Goal: Answer question/provide support: Share knowledge or assist other users

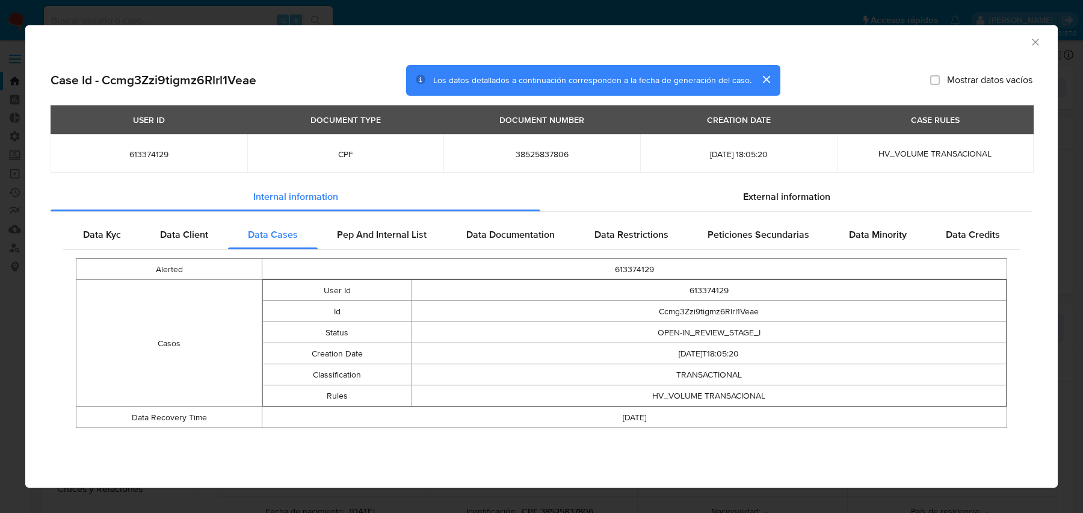
select select "10"
click at [242, 11] on div "AML Data Collector Case Id - Ccmg3Zzi9tigmz6Rlrl1Veae Los datos detallados a co…" at bounding box center [541, 256] width 1083 height 513
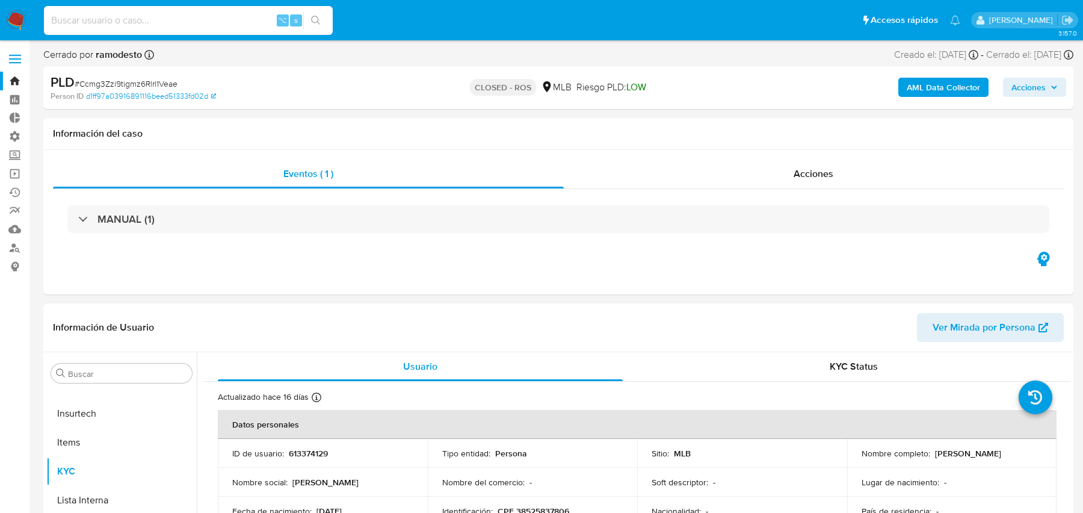
click at [212, 18] on input at bounding box center [188, 21] width 289 height 16
paste input "137533891"
type input "137533891"
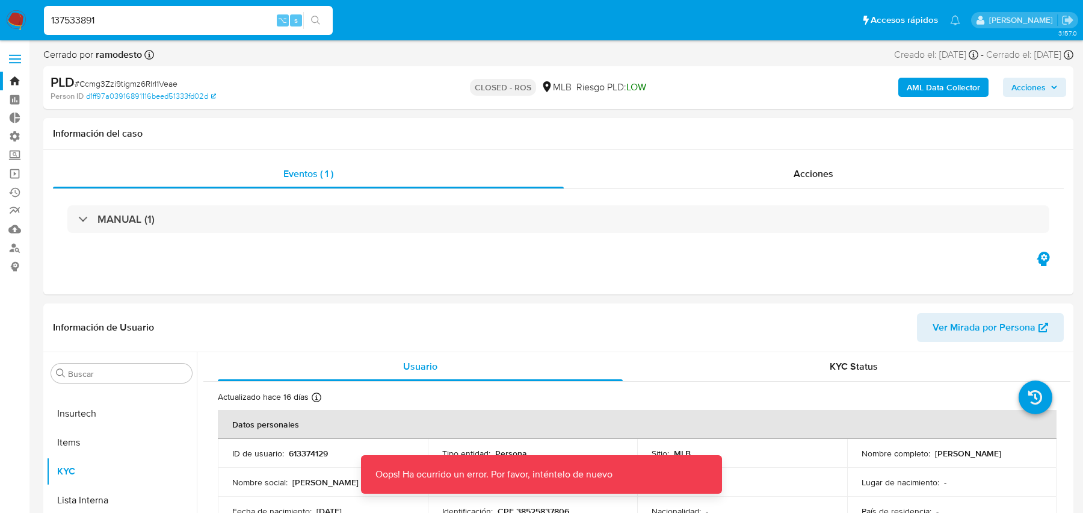
click at [209, 21] on input "137533891" at bounding box center [188, 21] width 289 height 16
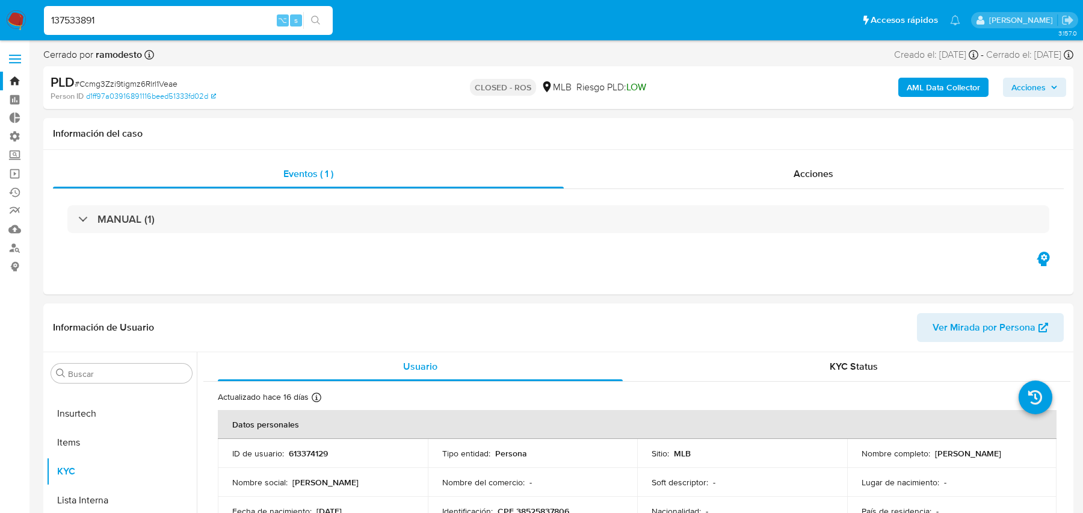
click at [215, 26] on input "137533891" at bounding box center [188, 21] width 289 height 16
click at [200, 22] on input "137533891" at bounding box center [188, 21] width 289 height 16
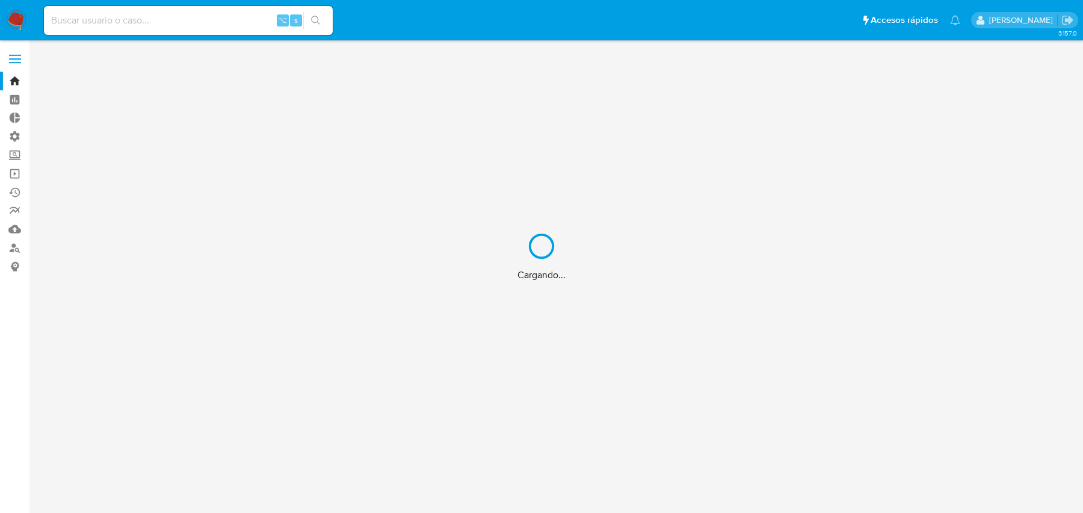
click at [209, 23] on div "Cargando..." at bounding box center [541, 256] width 1083 height 513
click at [173, 18] on div "Cargando..." at bounding box center [541, 256] width 1083 height 513
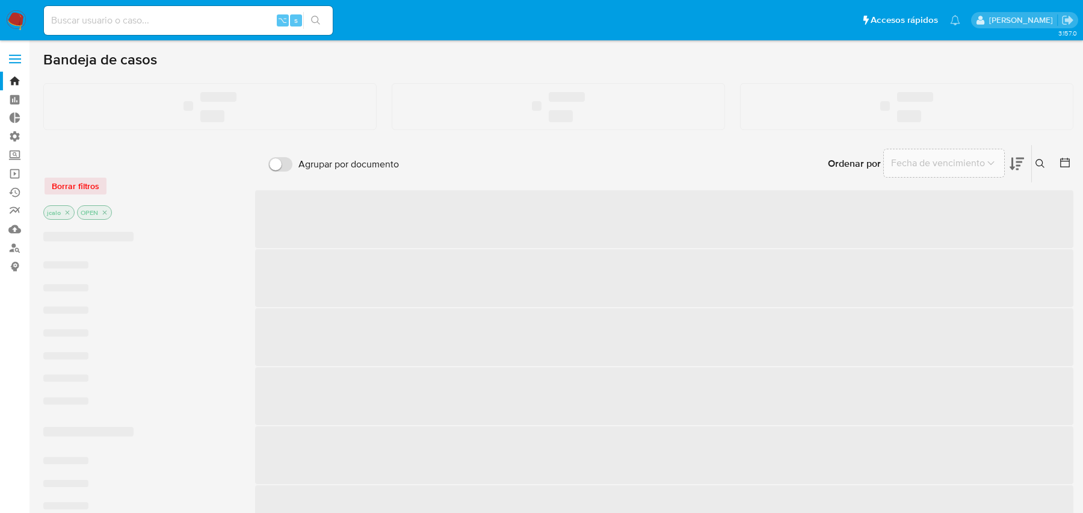
click at [160, 17] on input at bounding box center [188, 21] width 289 height 16
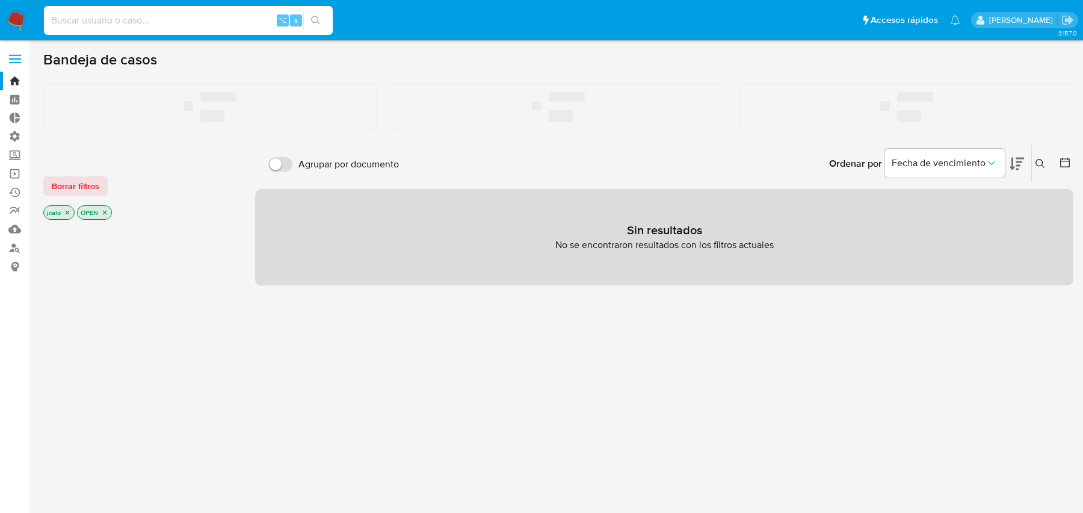
paste input "137533891"
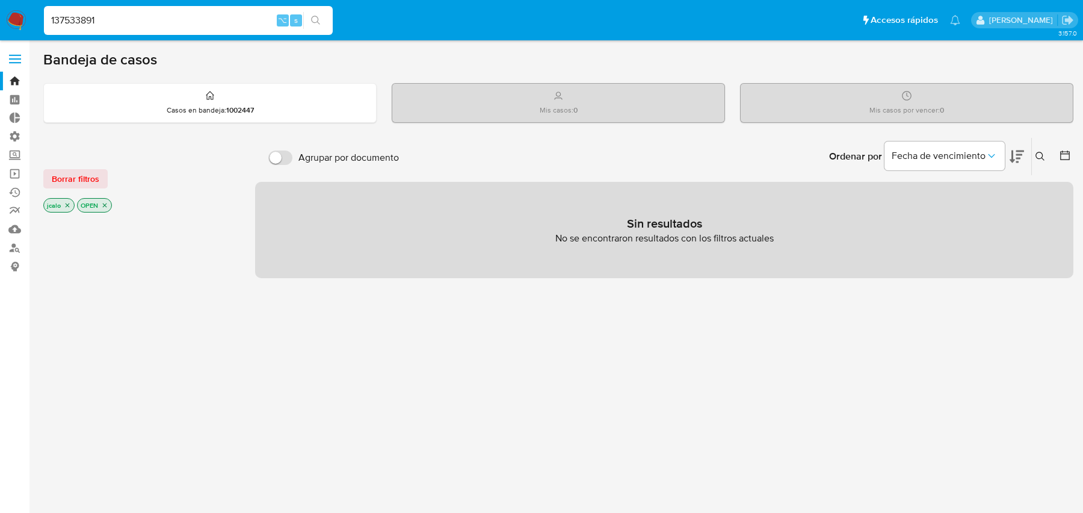
type input "137533891"
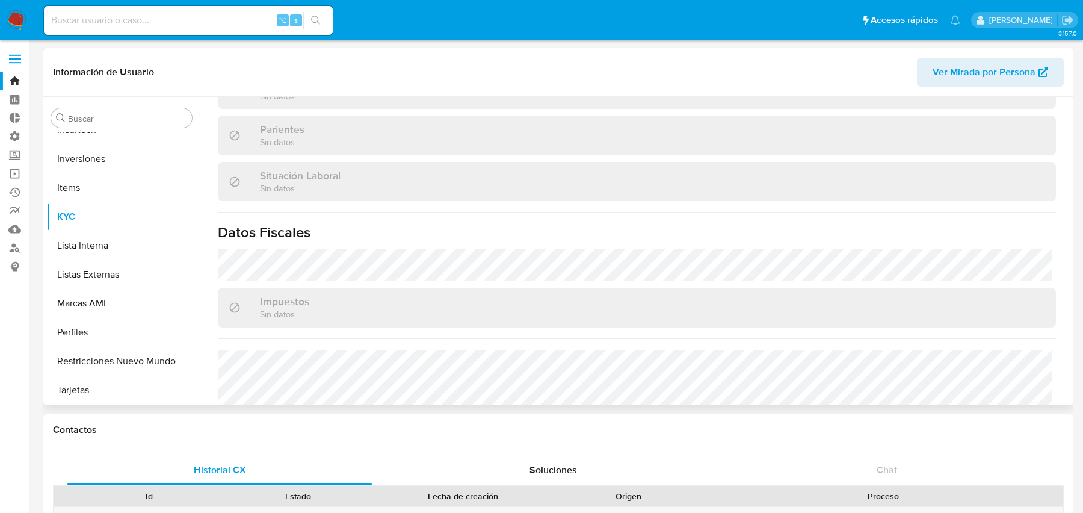
scroll to position [633, 0]
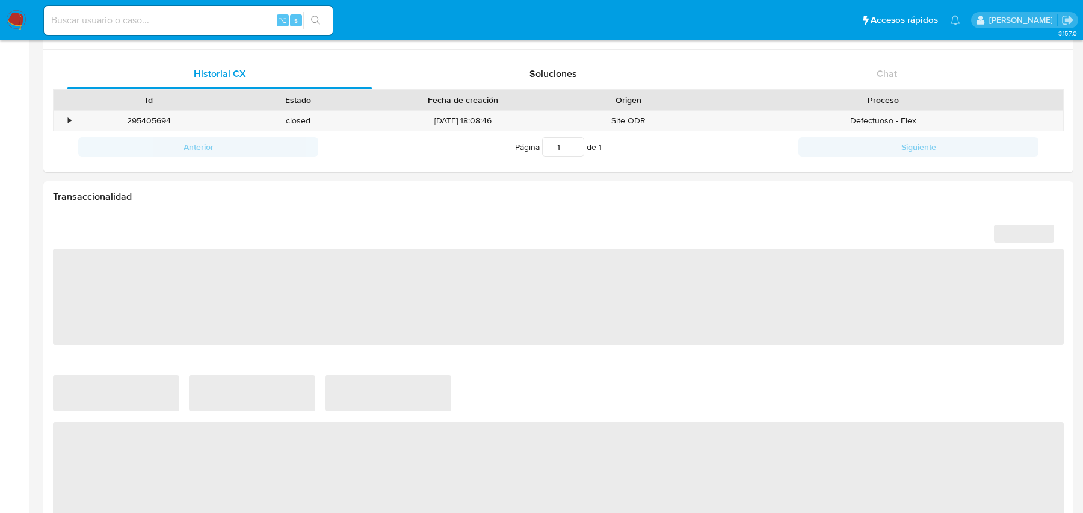
select select "10"
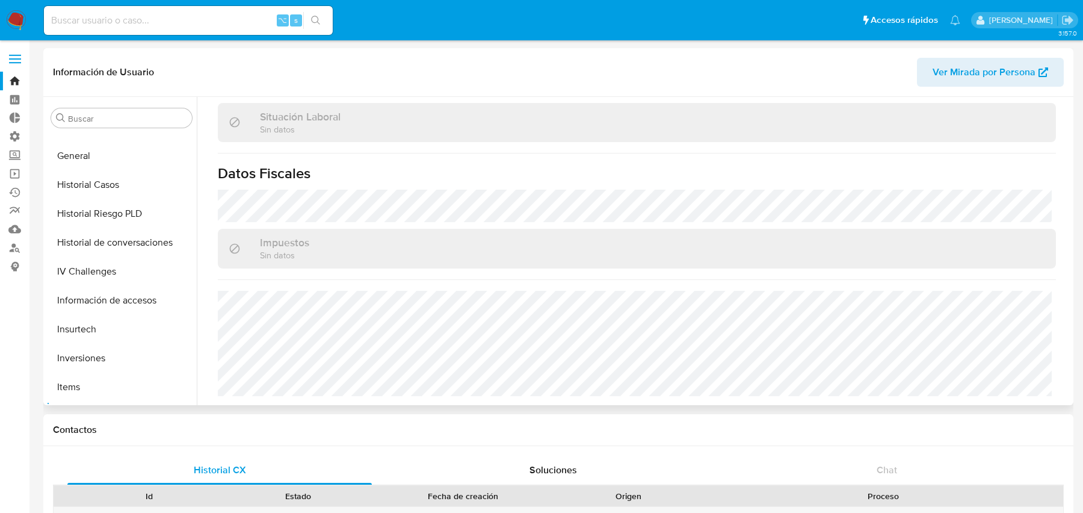
scroll to position [282, 0]
click at [120, 273] on button "Historial Casos" at bounding box center [116, 269] width 141 height 29
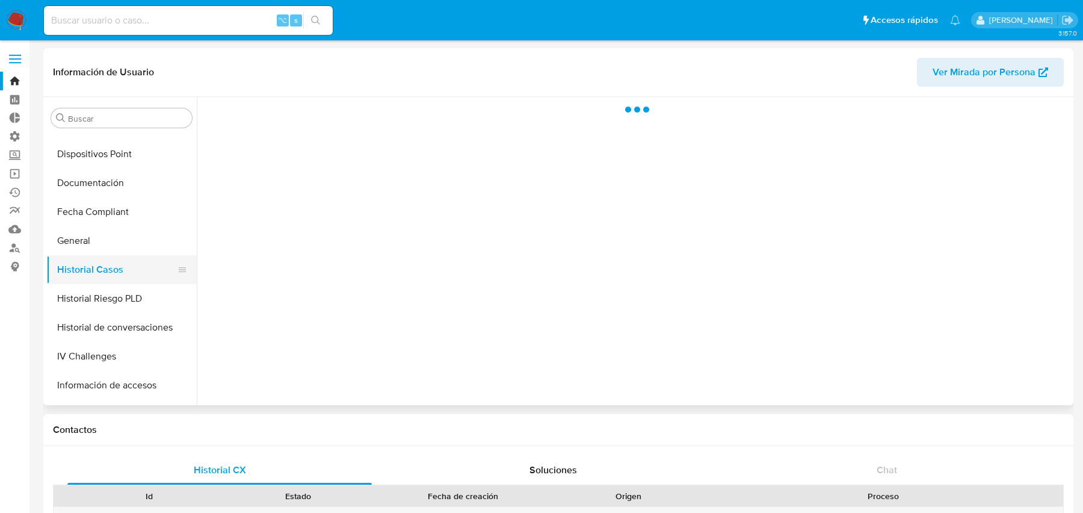
scroll to position [0, 0]
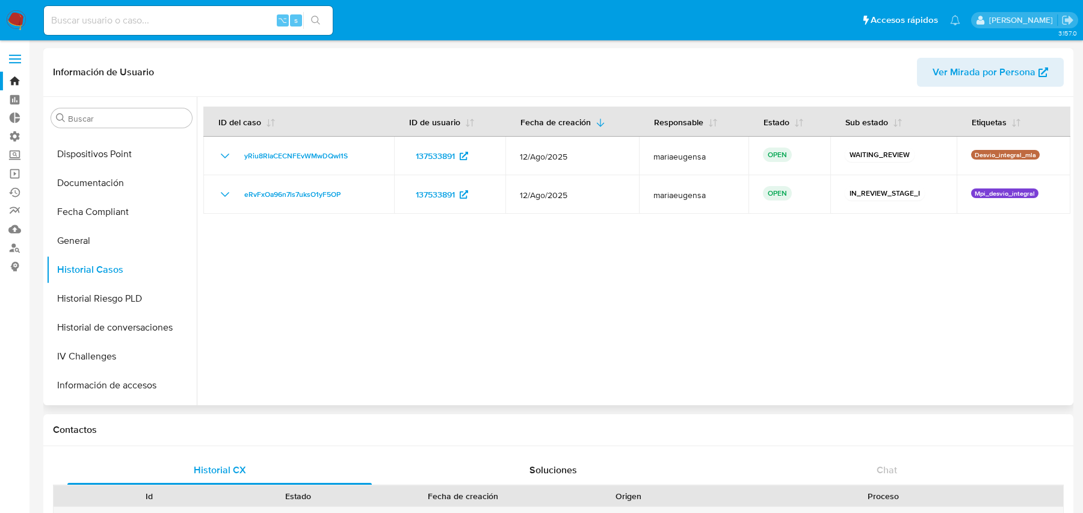
click at [949, 77] on span "Ver Mirada por Persona" at bounding box center [984, 72] width 103 height 29
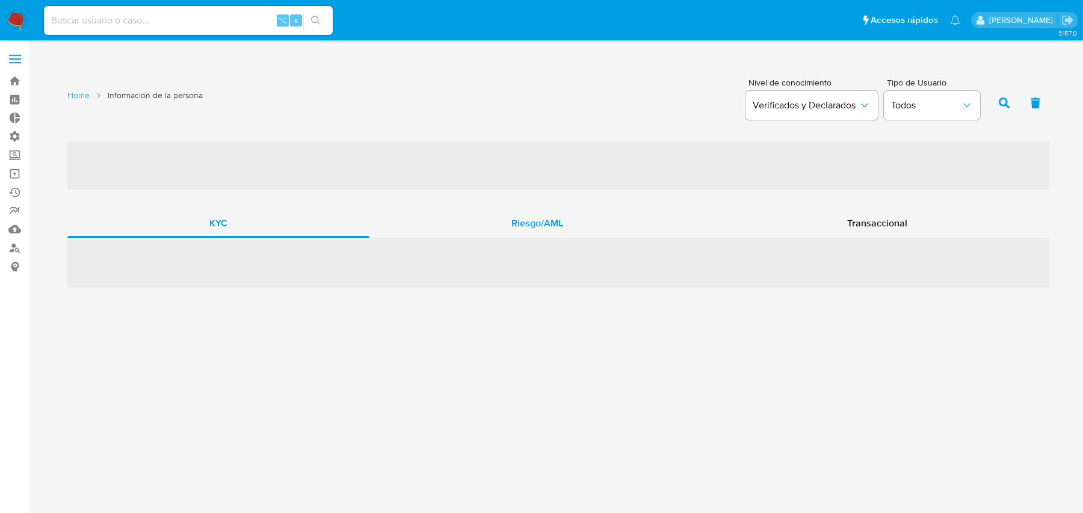
click at [481, 217] on div "Riesgo/AML" at bounding box center [538, 223] width 336 height 29
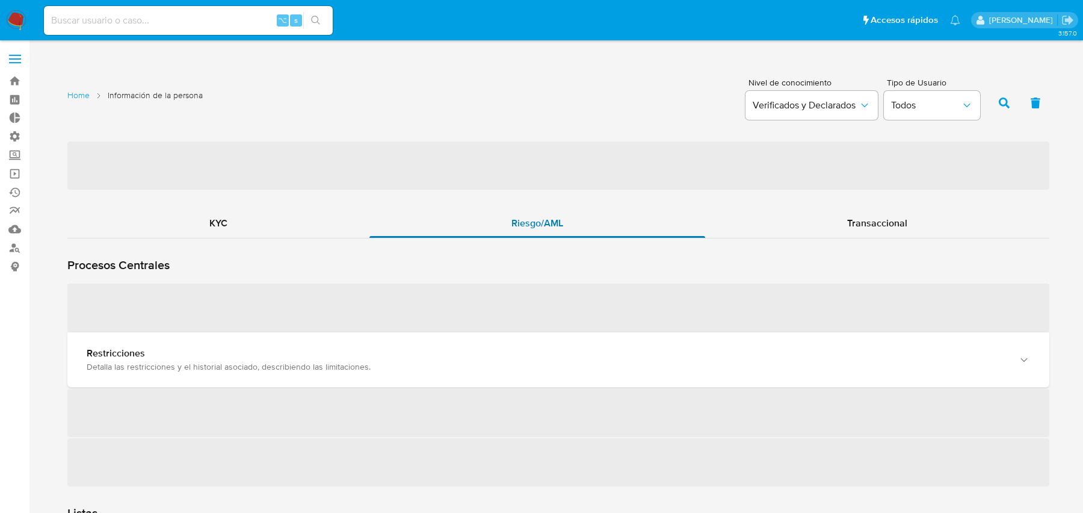
click at [479, 217] on div "Riesgo/AML" at bounding box center [538, 223] width 336 height 29
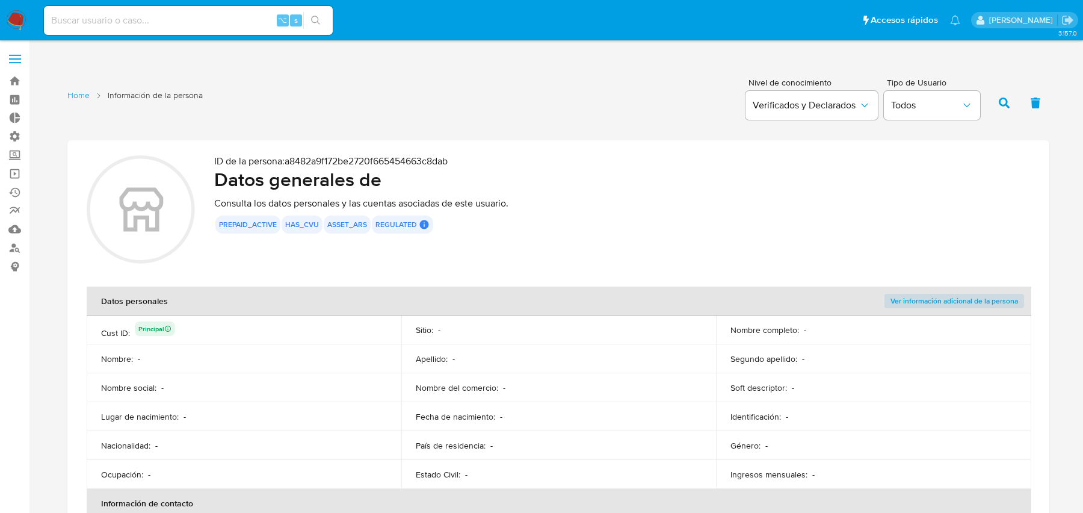
click at [479, 217] on div "prepaid_active has_cvu asset_ars regulated Regulated MLA UIF COMPLIES LEGACY Us…" at bounding box center [622, 224] width 816 height 18
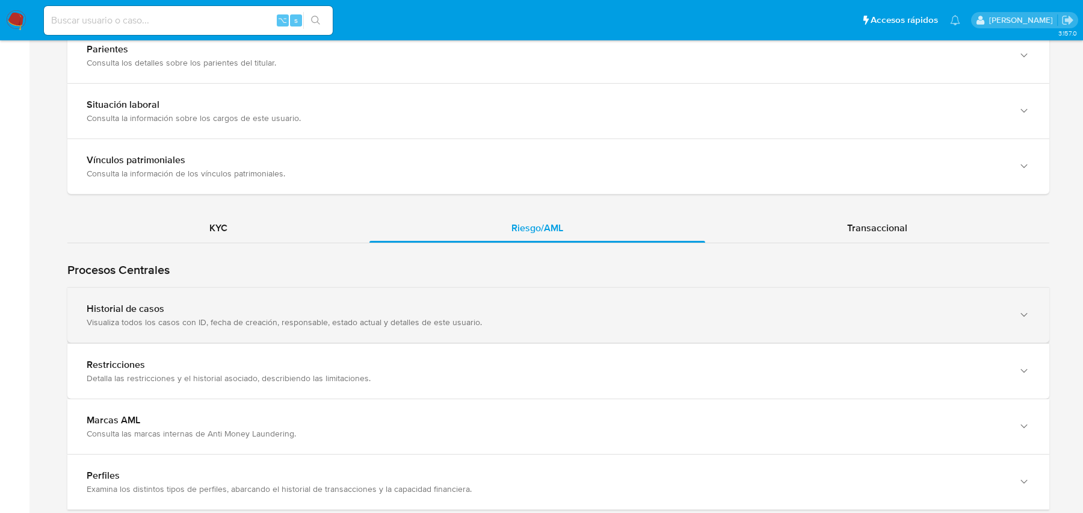
click at [279, 309] on div "Historial de casos" at bounding box center [547, 309] width 920 height 12
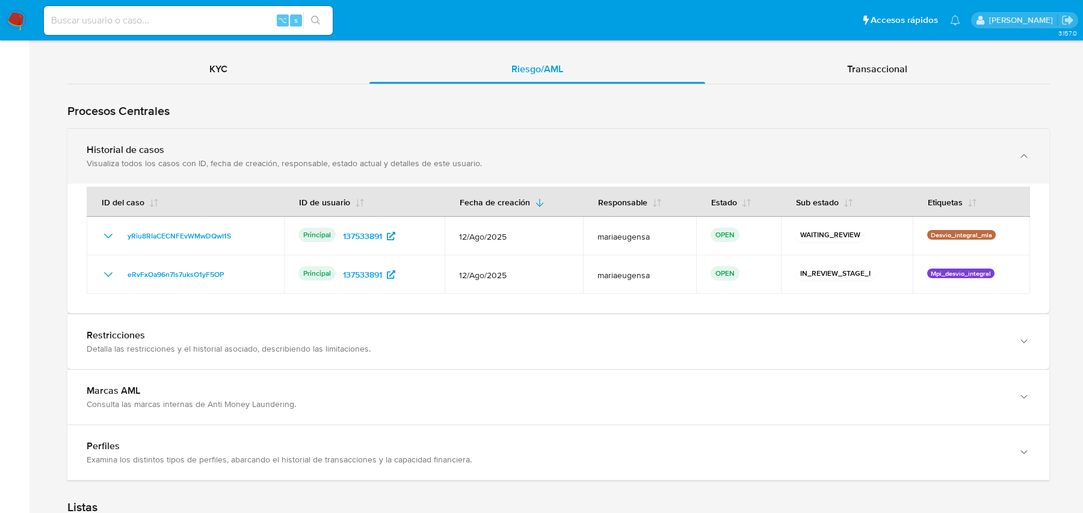
scroll to position [1105, 0]
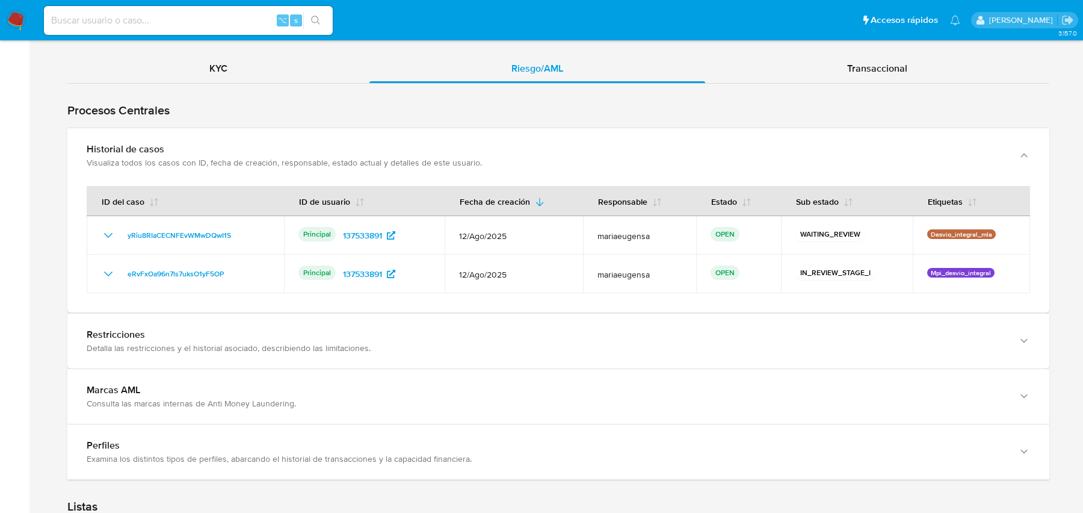
click at [208, 13] on input at bounding box center [188, 21] width 289 height 16
paste input "827811288"
type input "827811288"
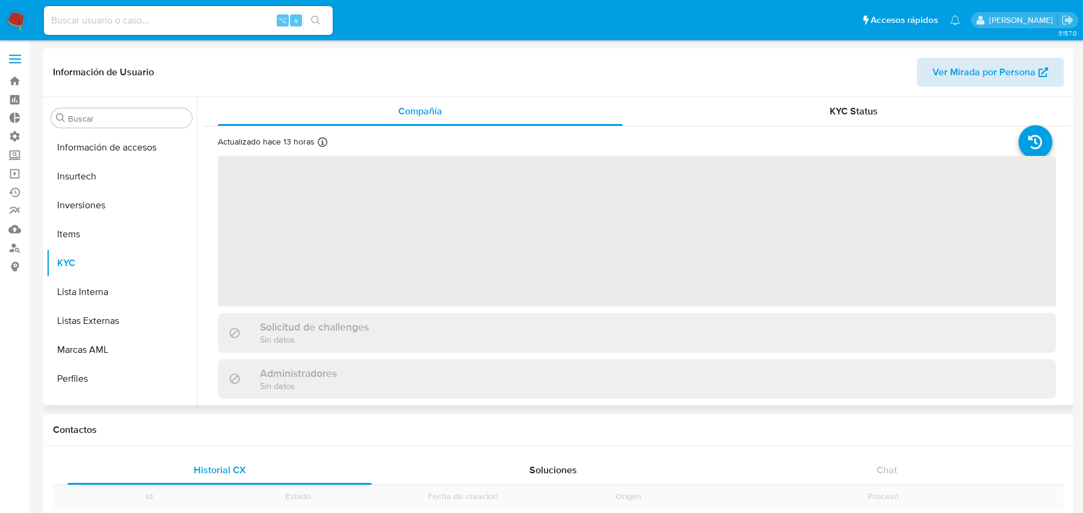
scroll to position [566, 0]
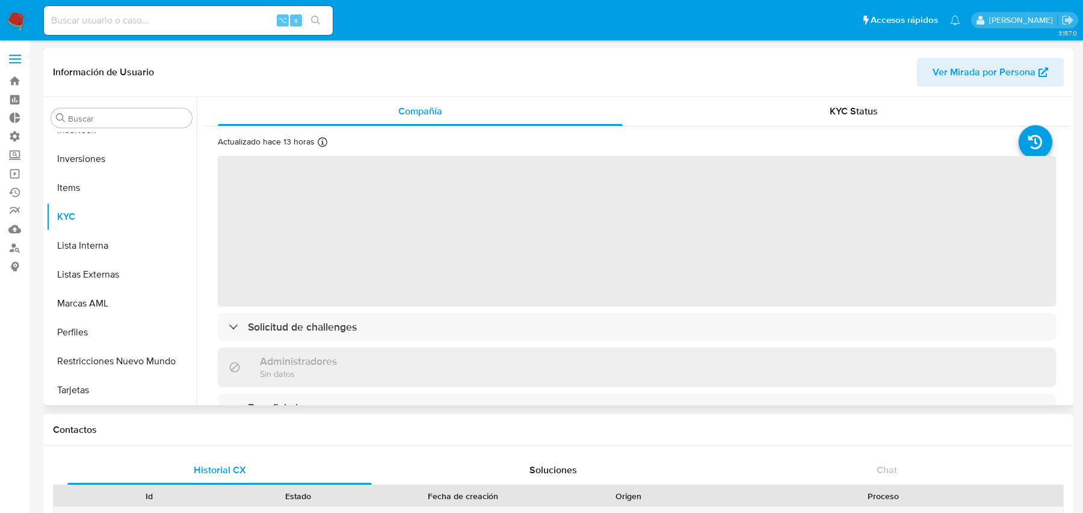
click at [982, 69] on span "Ver Mirada por Persona" at bounding box center [984, 72] width 103 height 29
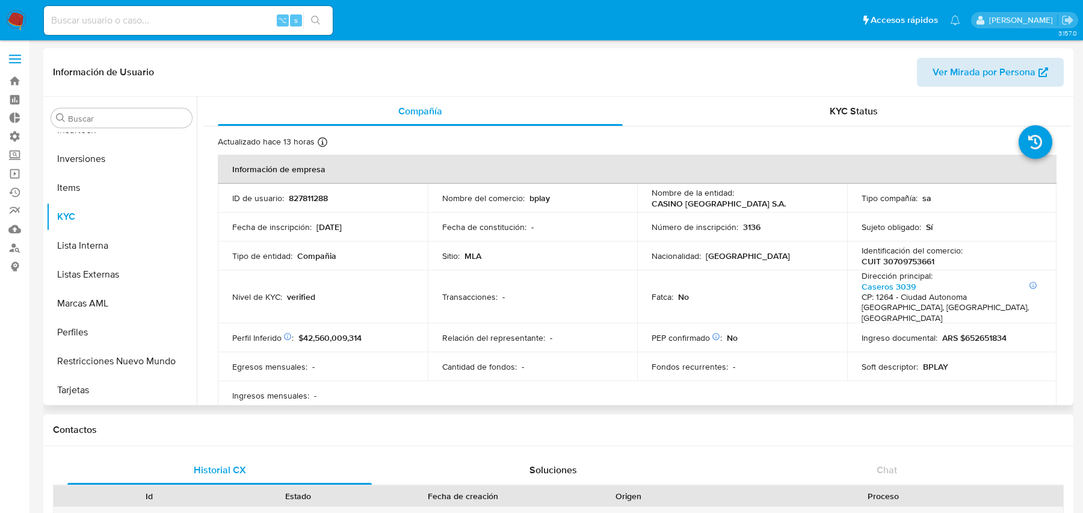
select select "10"
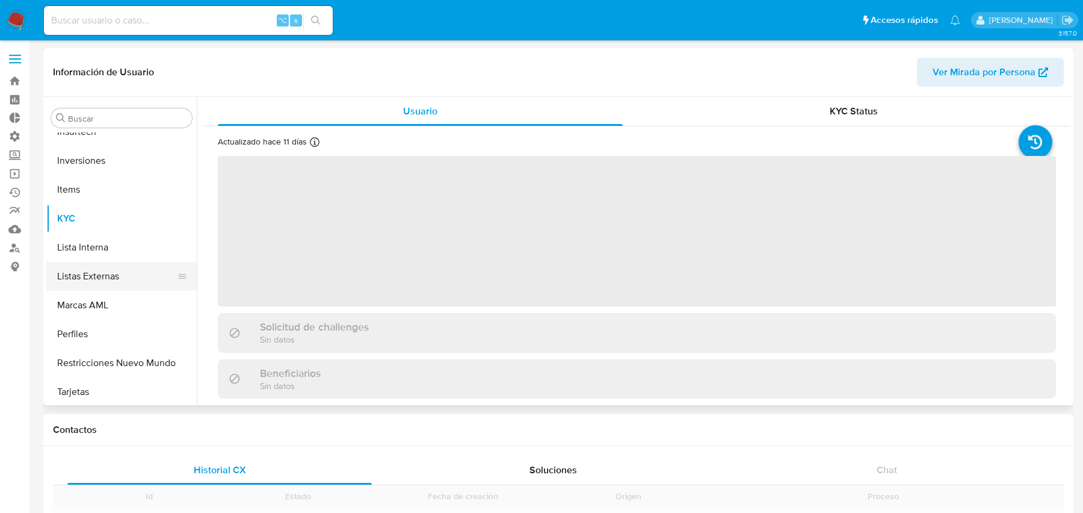
scroll to position [566, 0]
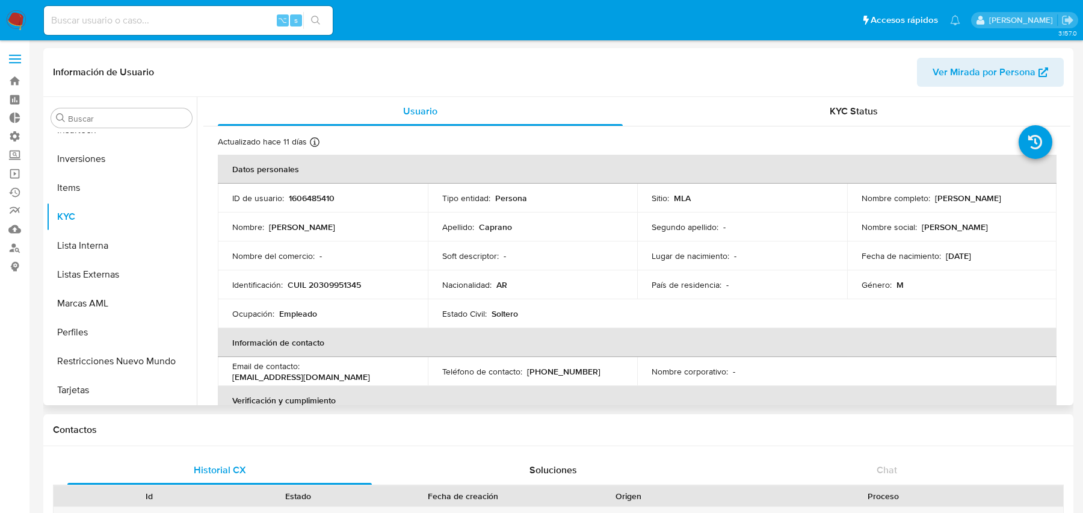
select select "10"
click at [1013, 72] on span "Ver Mirada por Persona" at bounding box center [984, 72] width 103 height 29
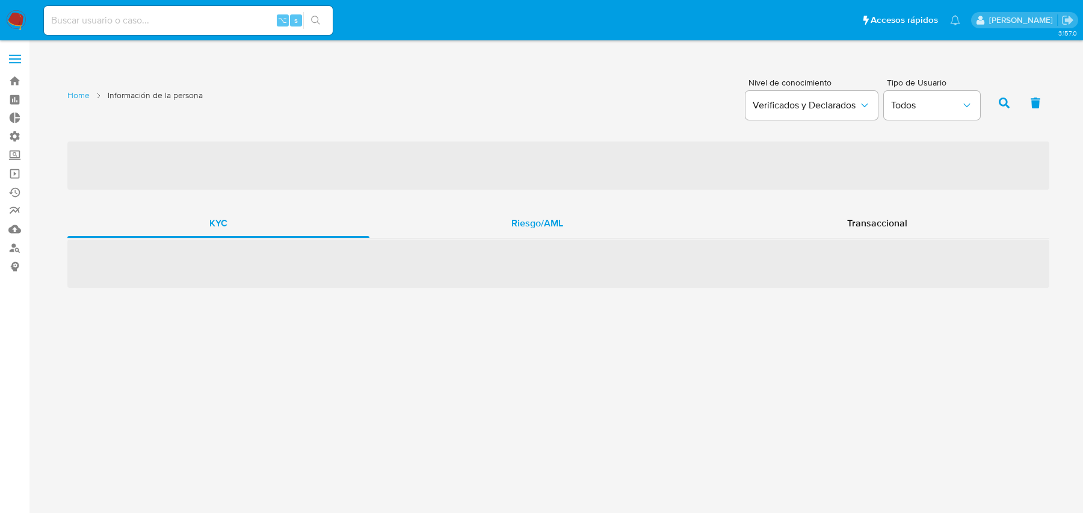
click at [556, 228] on span "Riesgo/AML" at bounding box center [538, 223] width 52 height 14
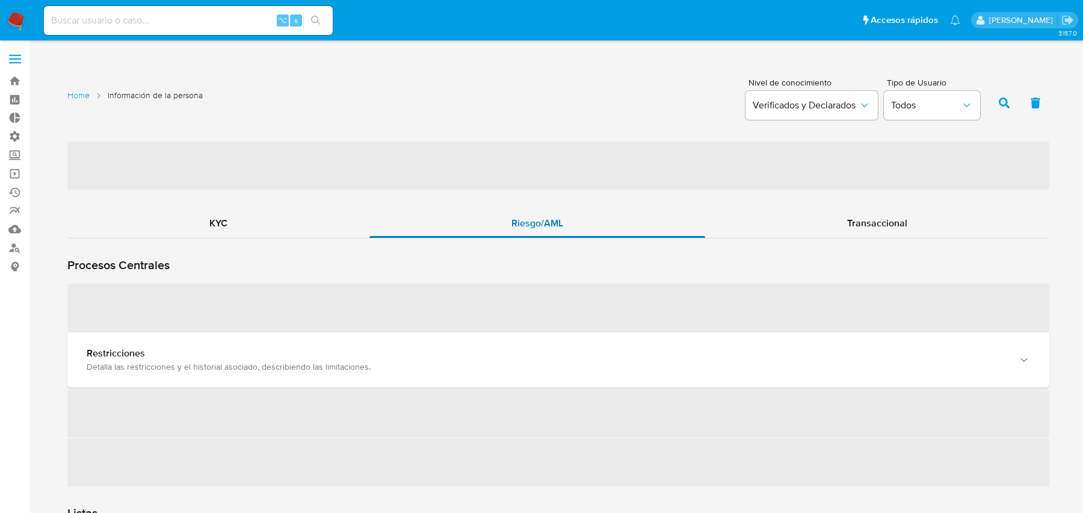
click at [556, 228] on span "Riesgo/AML" at bounding box center [538, 223] width 52 height 14
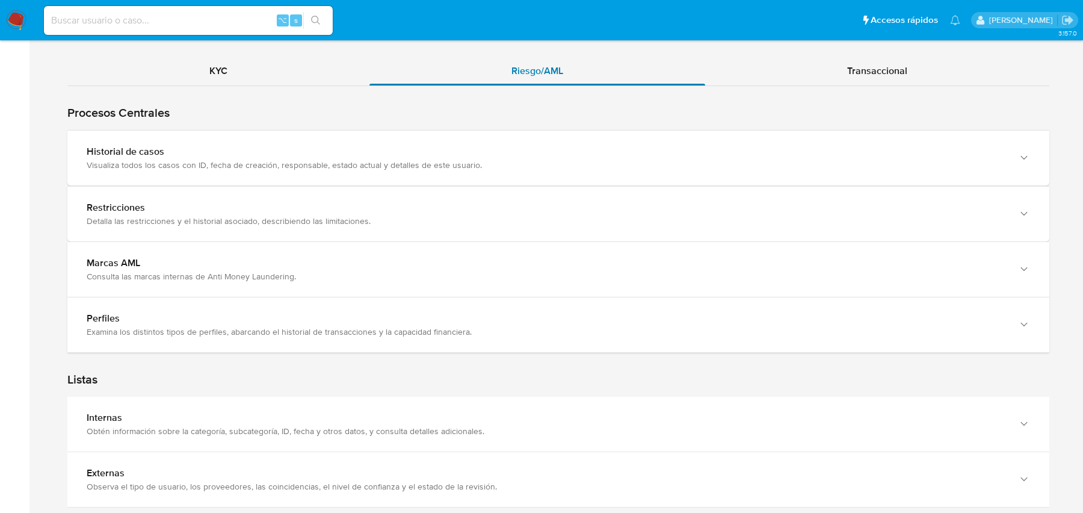
scroll to position [1087, 0]
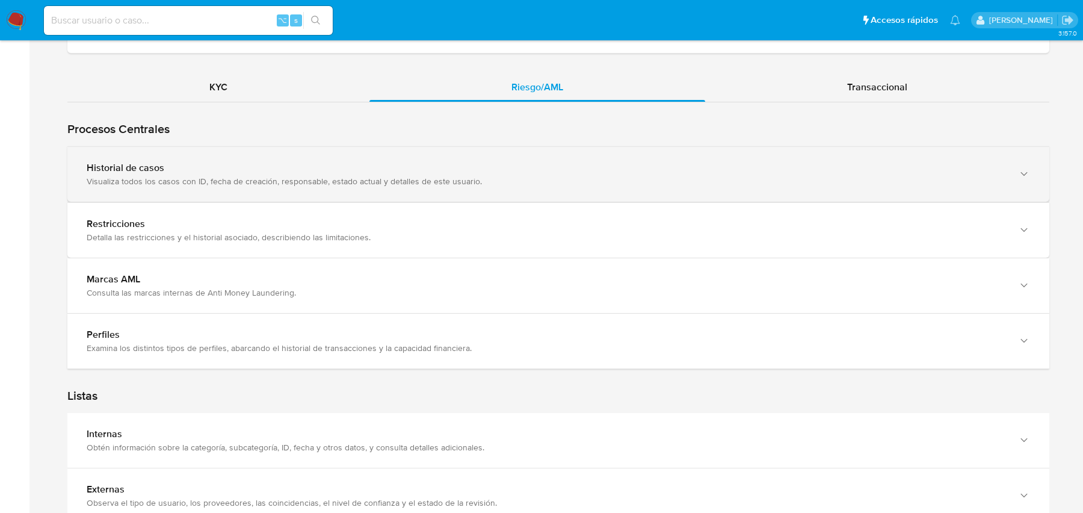
click at [526, 191] on div "Historial de casos Visualiza todos los casos con ID, fecha de creación, respons…" at bounding box center [558, 174] width 982 height 55
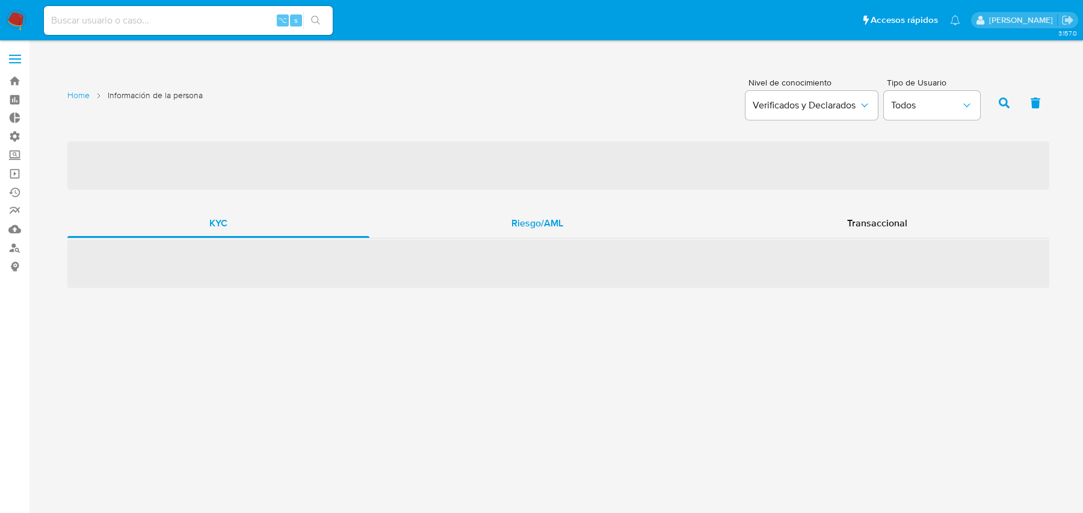
click at [496, 226] on div "Riesgo/AML" at bounding box center [538, 223] width 336 height 29
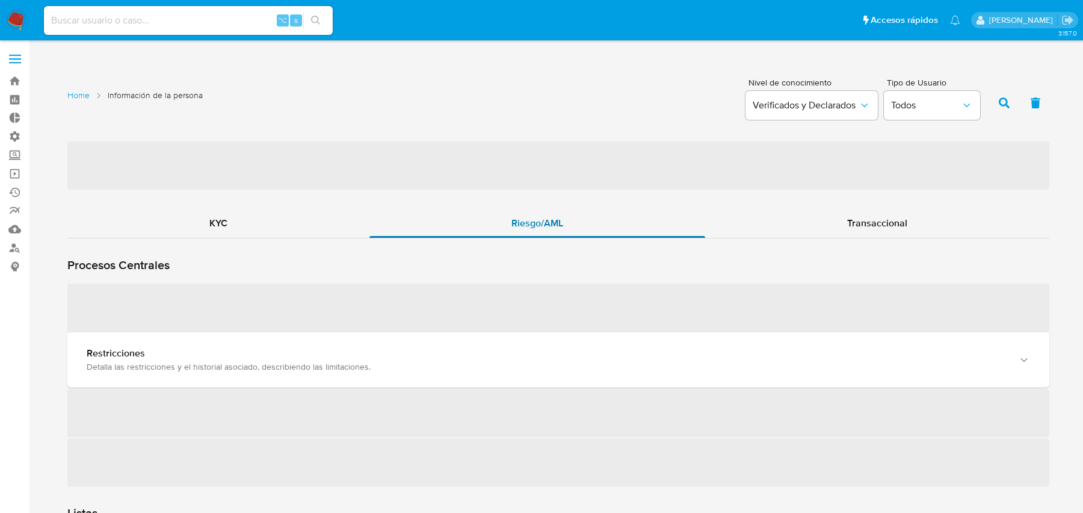
click at [496, 226] on div "Riesgo/AML" at bounding box center [538, 223] width 336 height 29
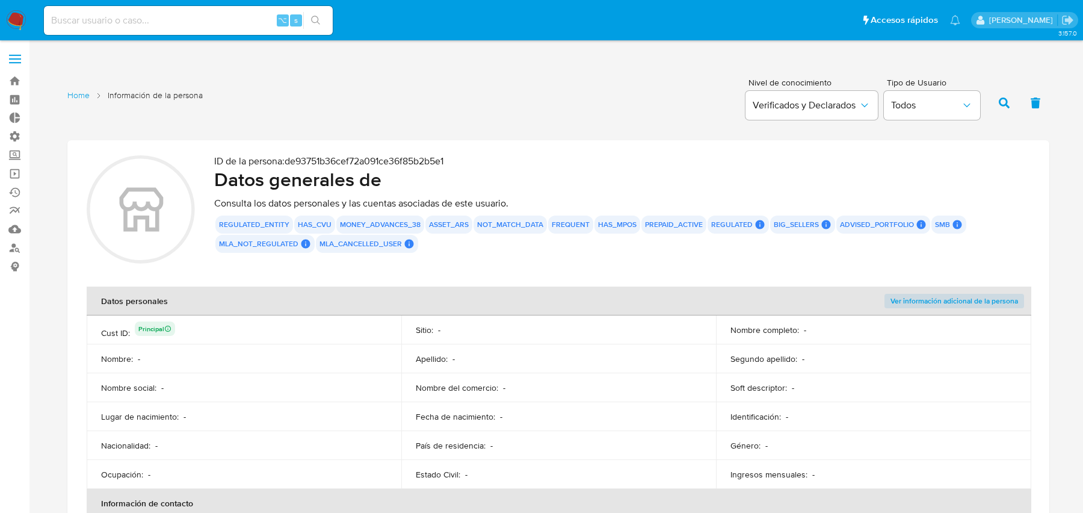
click at [496, 226] on button "not_match_data" at bounding box center [510, 224] width 66 height 5
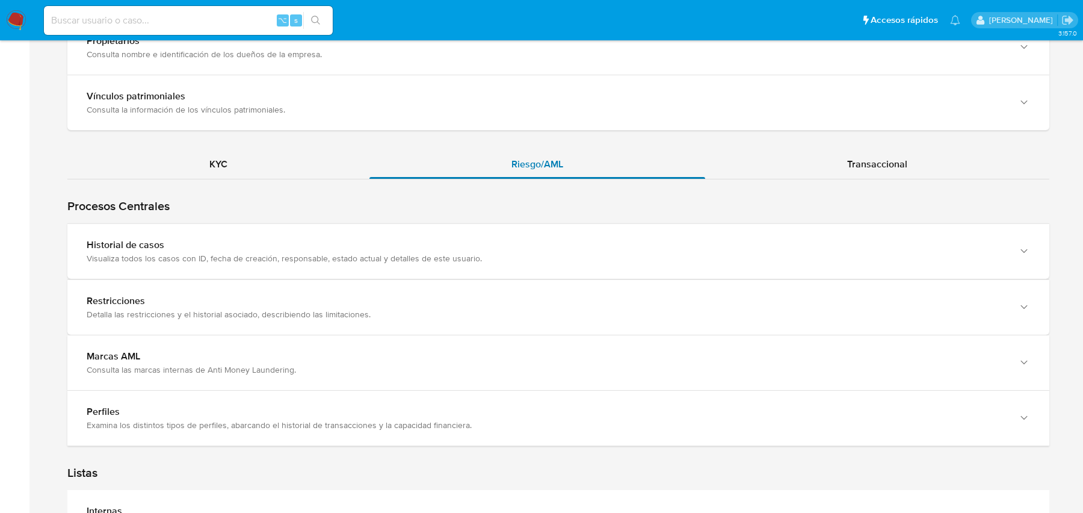
scroll to position [1150, 0]
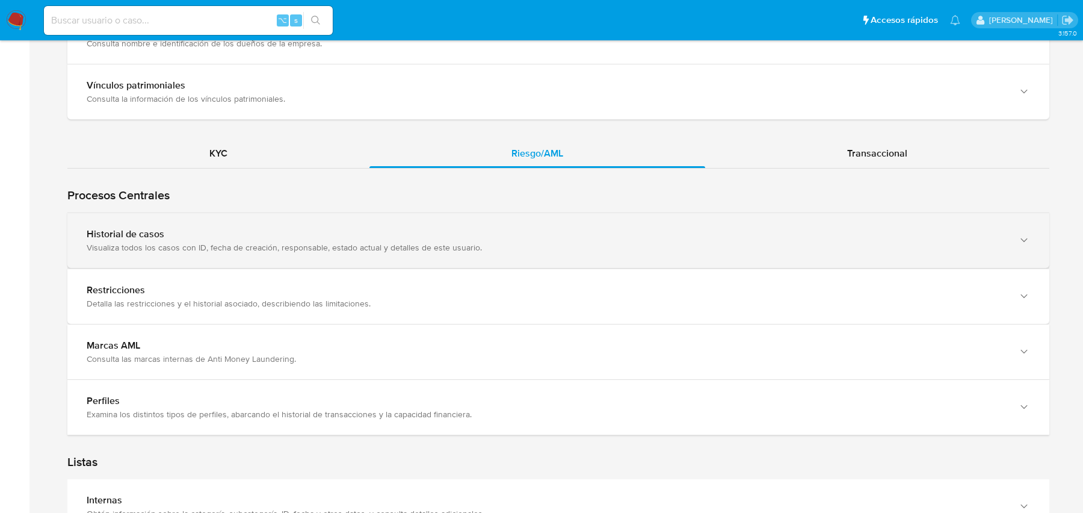
click at [494, 242] on div "Visualiza todos los casos con ID, fecha de creación, responsable, estado actual…" at bounding box center [547, 247] width 920 height 11
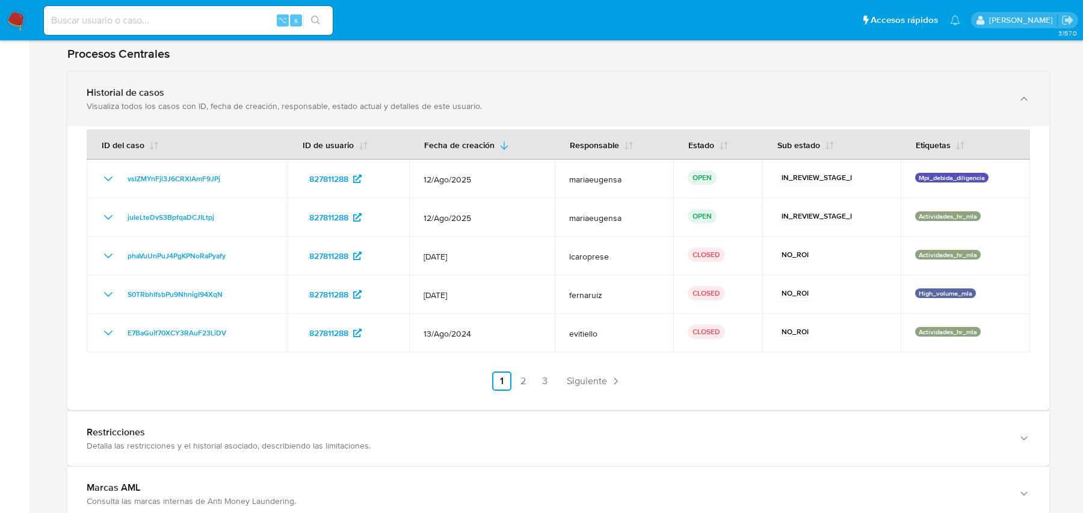
scroll to position [1295, 0]
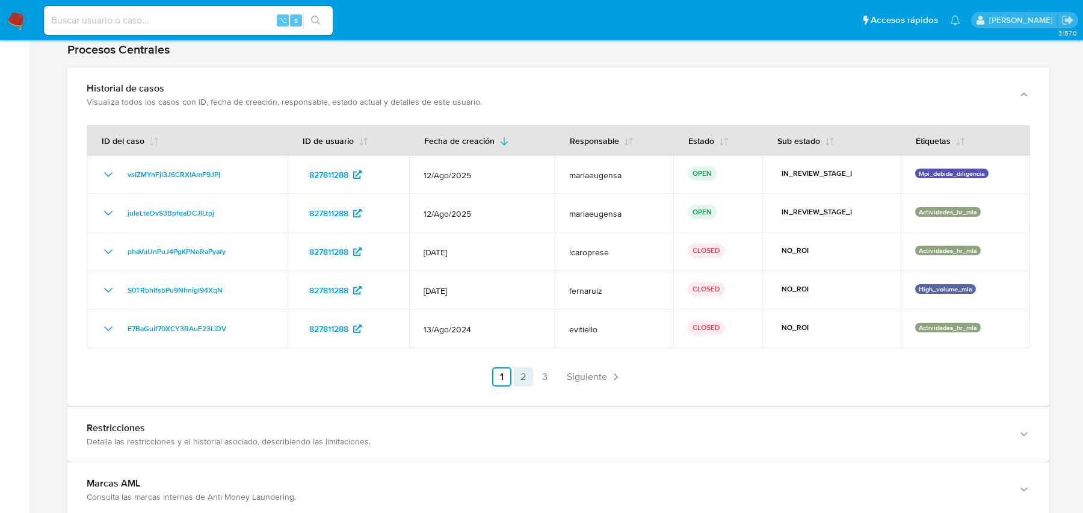
click at [524, 367] on link "2" at bounding box center [523, 376] width 19 height 19
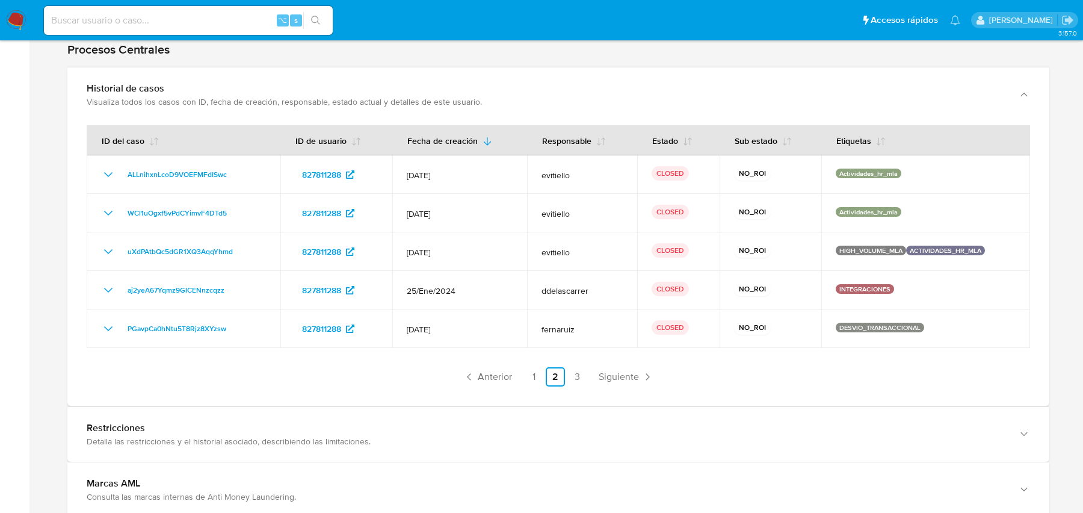
click at [547, 374] on div "ID del caso ID de usuario Fecha de creación Responsable Estado Sub estado Etiqu…" at bounding box center [558, 264] width 982 height 284
click at [576, 369] on div "ID del caso ID de usuario Fecha de creación Responsable Estado Sub estado Etiqu…" at bounding box center [558, 264] width 982 height 284
click at [580, 367] on link "3" at bounding box center [577, 376] width 19 height 19
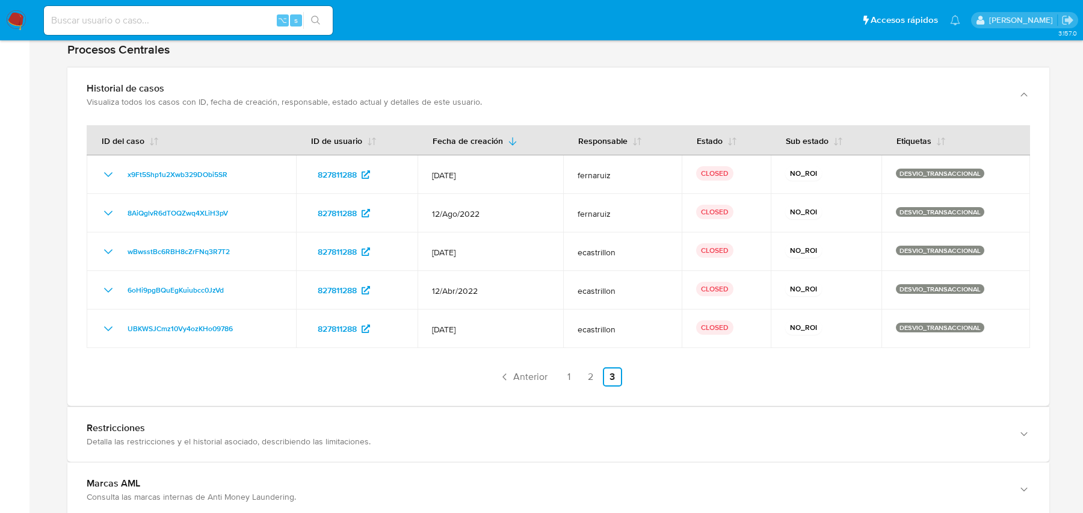
click at [182, 23] on input at bounding box center [188, 21] width 289 height 16
paste input "681624567"
type input "681624567"
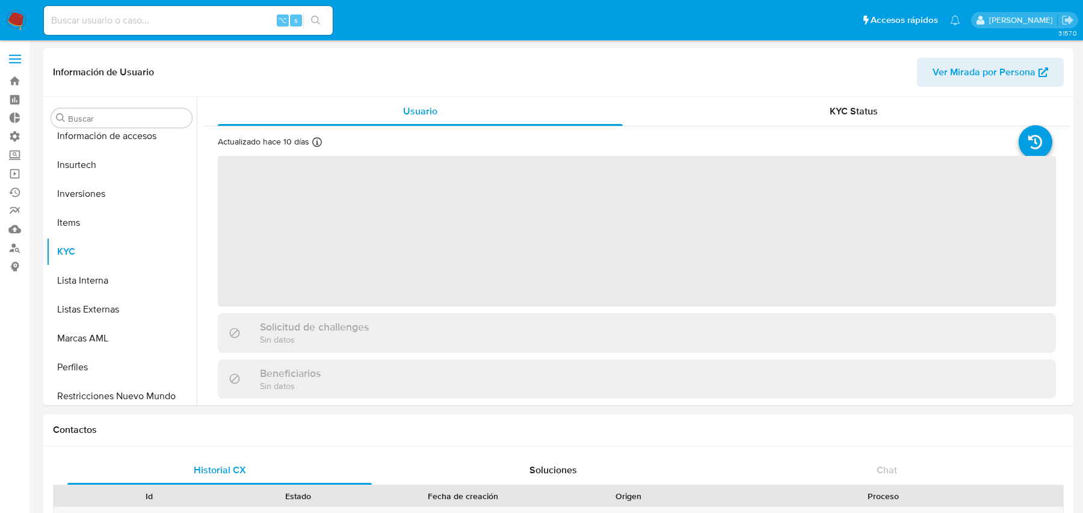
scroll to position [566, 0]
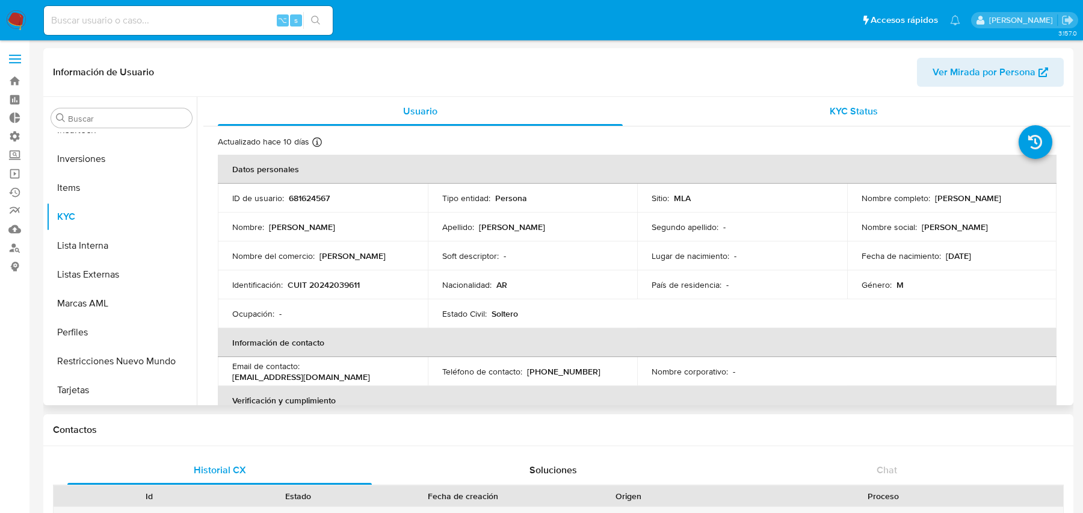
select select "10"
click at [181, 14] on input at bounding box center [188, 21] width 289 height 16
paste input "681624567"
type input "681624567"
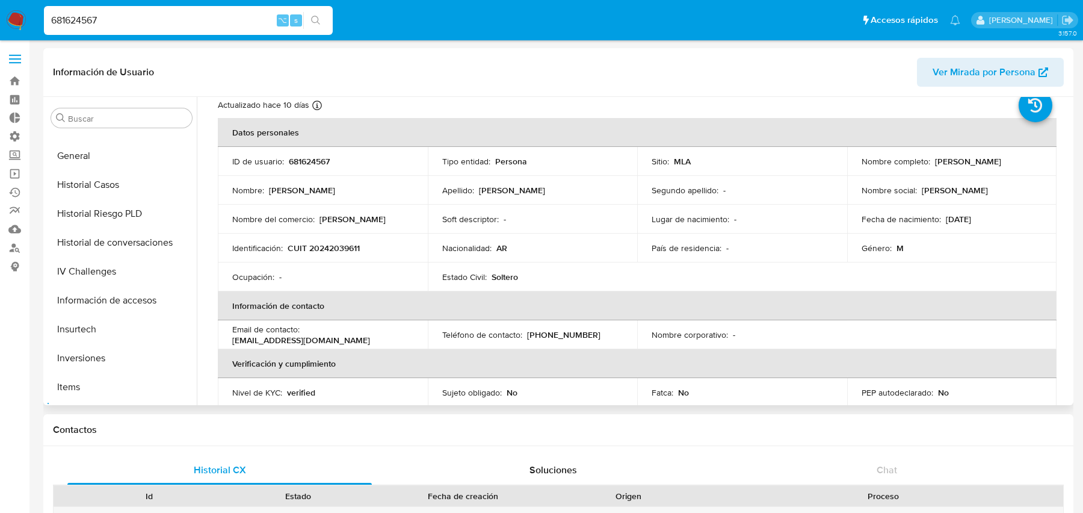
scroll to position [364, 0]
click at [120, 187] on button "Historial Casos" at bounding box center [116, 187] width 141 height 29
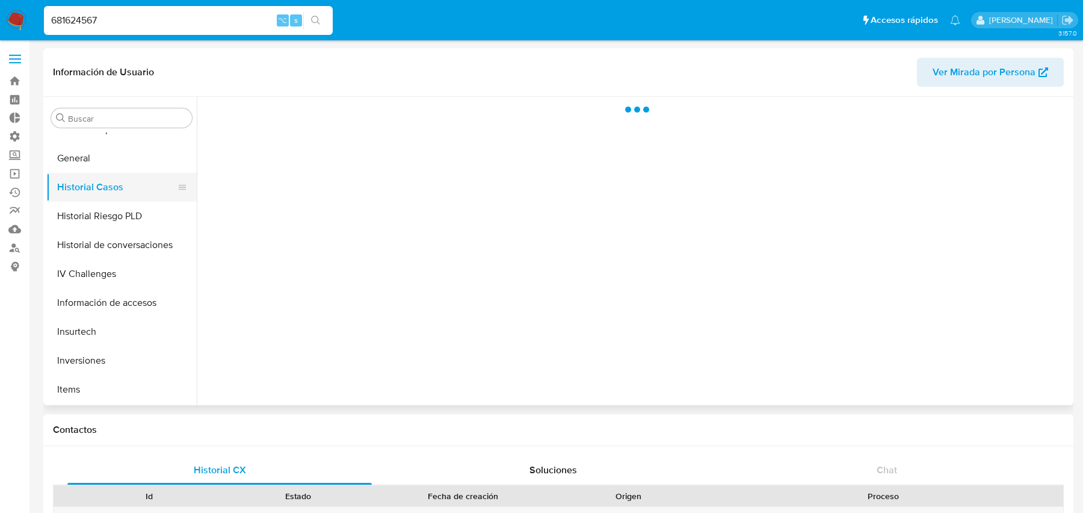
scroll to position [0, 0]
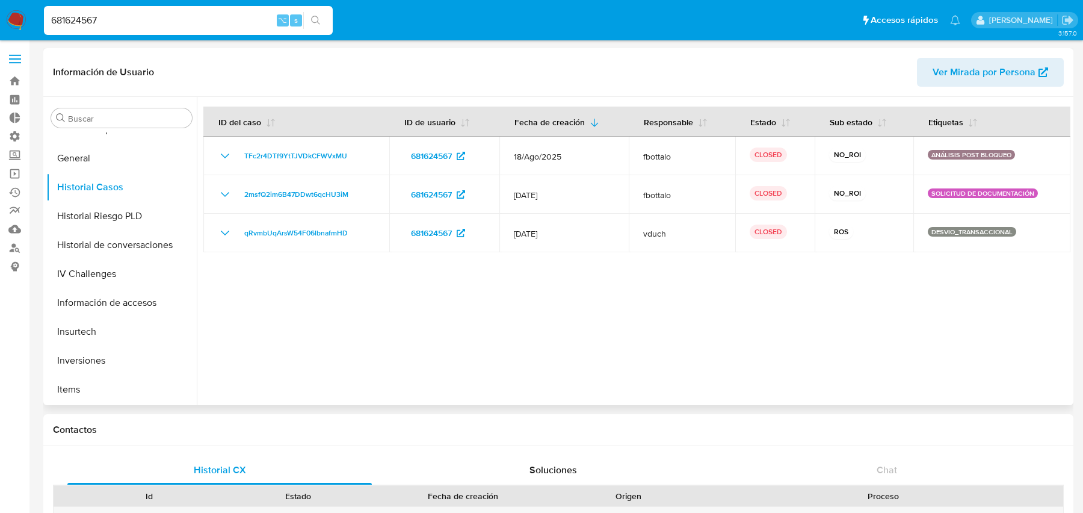
click at [952, 84] on span "Ver Mirada por Persona" at bounding box center [984, 72] width 103 height 29
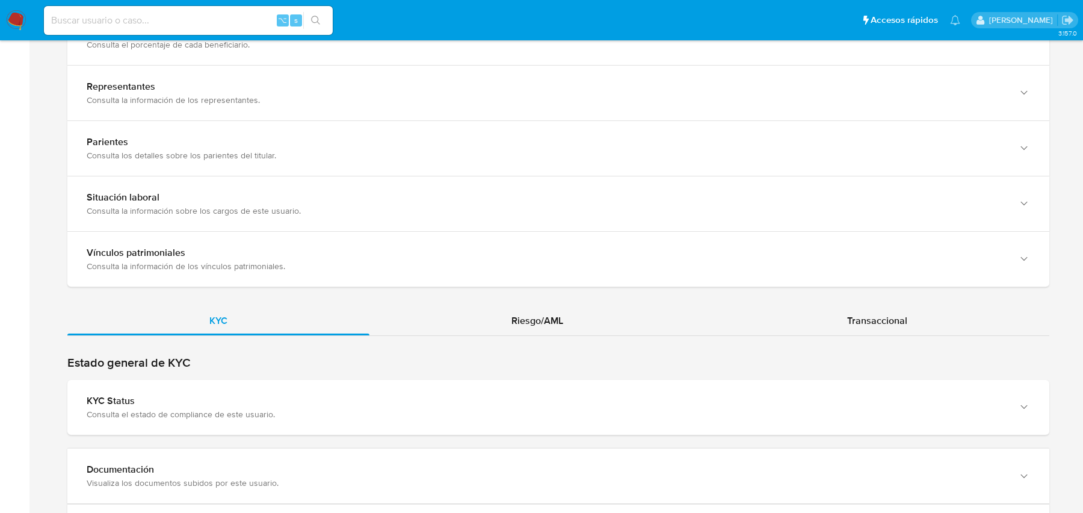
scroll to position [1043, 0]
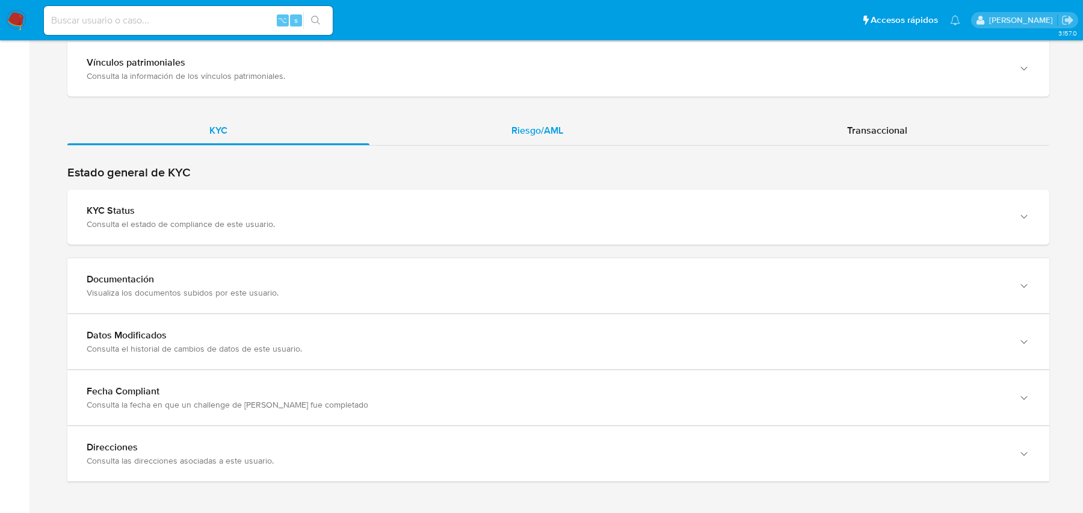
click at [497, 137] on div "Riesgo/AML" at bounding box center [538, 130] width 336 height 29
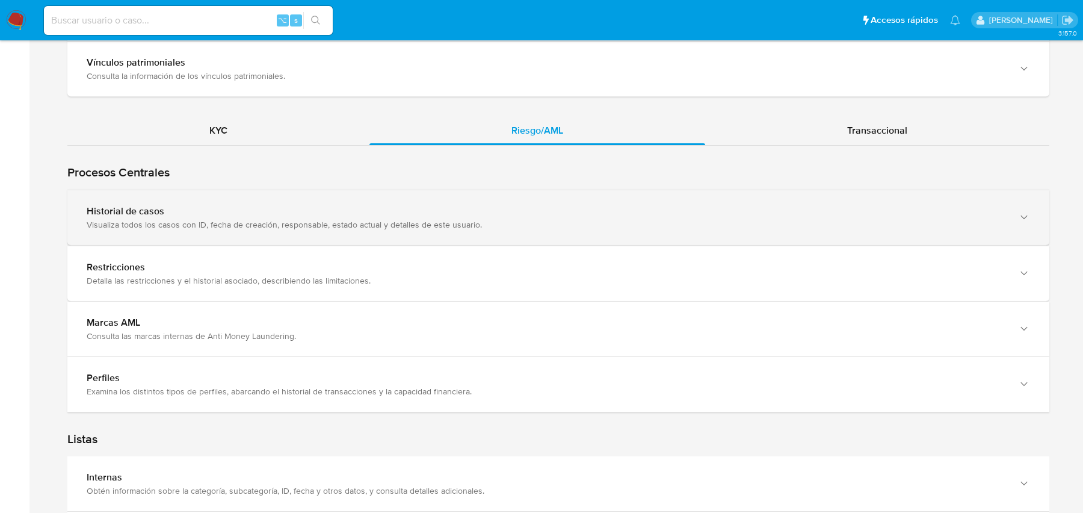
click at [331, 219] on div "Visualiza todos los casos con ID, fecha de creación, responsable, estado actual…" at bounding box center [547, 224] width 920 height 11
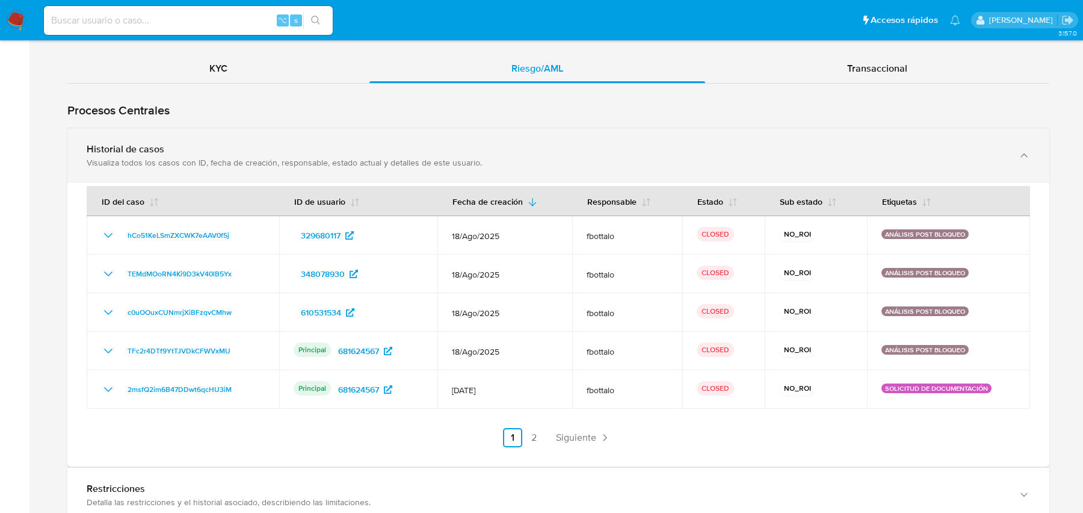
scroll to position [1124, 0]
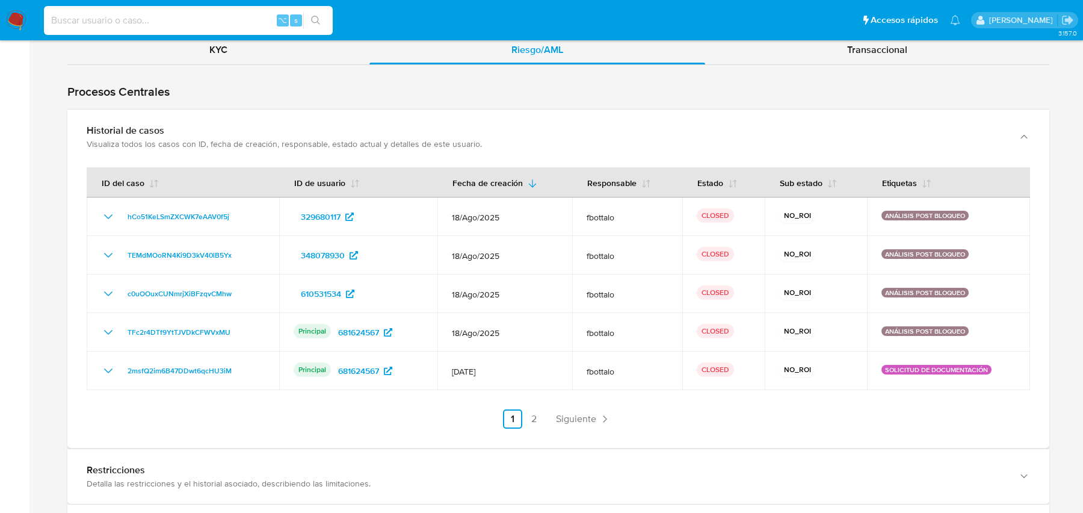
click at [168, 25] on input at bounding box center [188, 21] width 289 height 16
paste input "681624567"
type input "681624567"
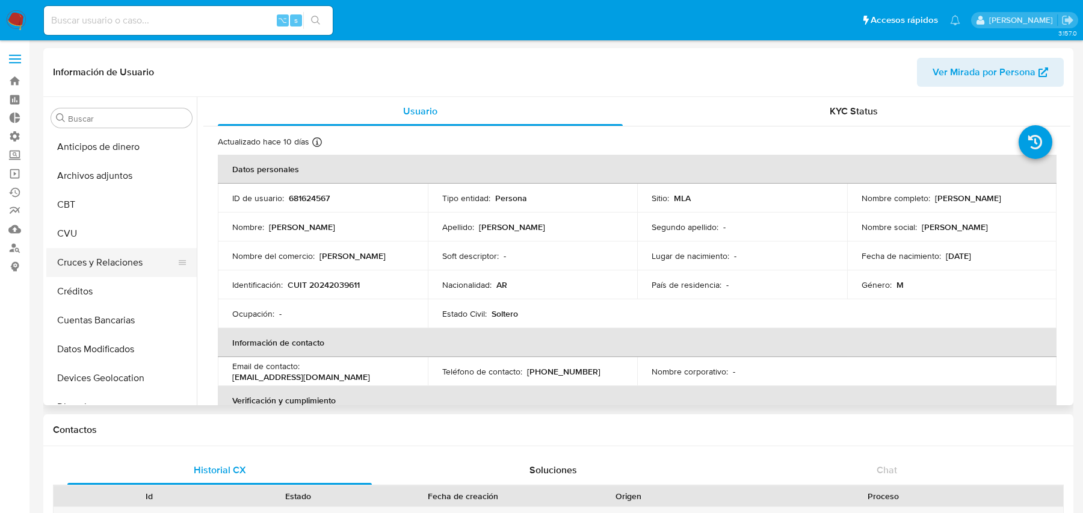
select select "10"
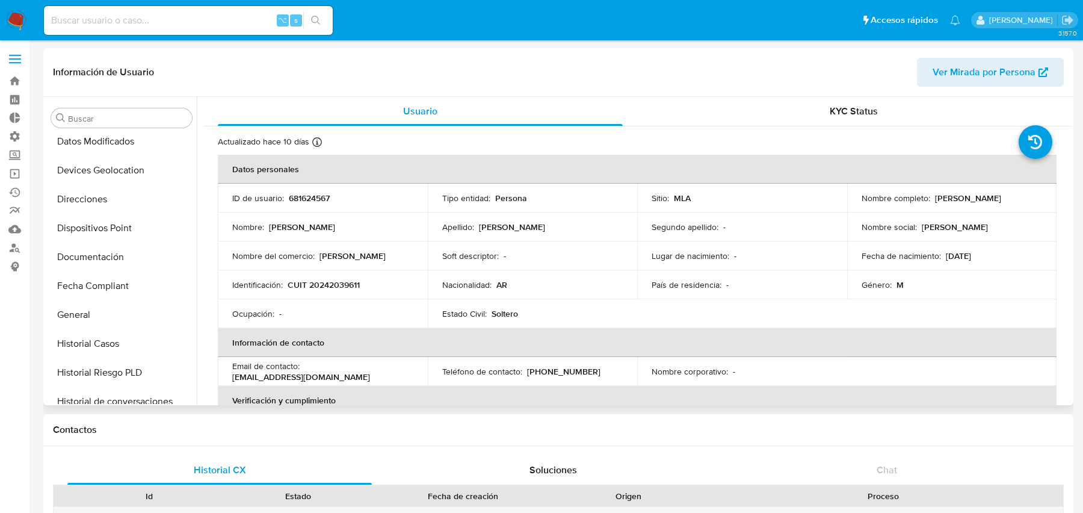
scroll to position [233, 0]
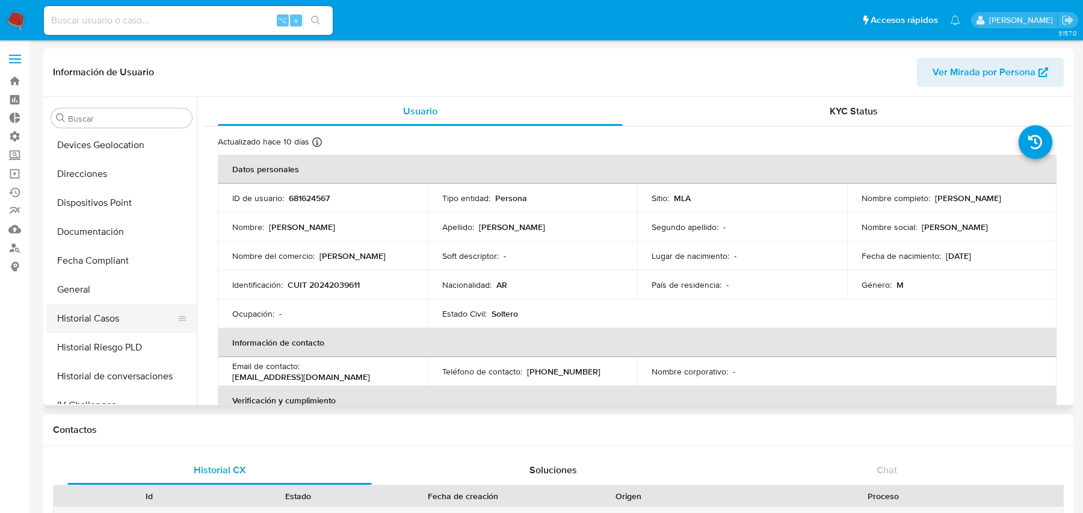
click at [87, 317] on button "Historial Casos" at bounding box center [116, 318] width 141 height 29
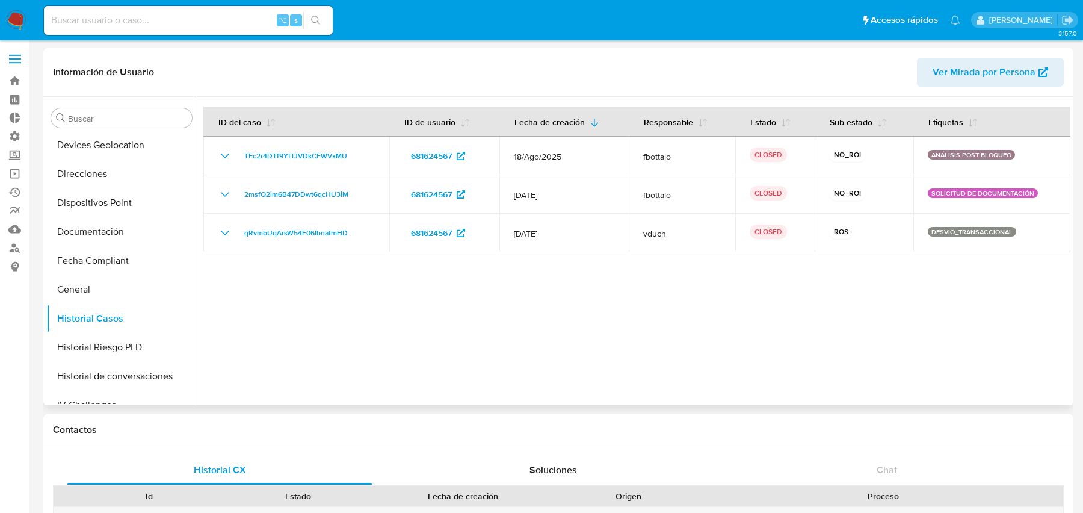
click at [959, 66] on span "Ver Mirada por Persona" at bounding box center [984, 72] width 103 height 29
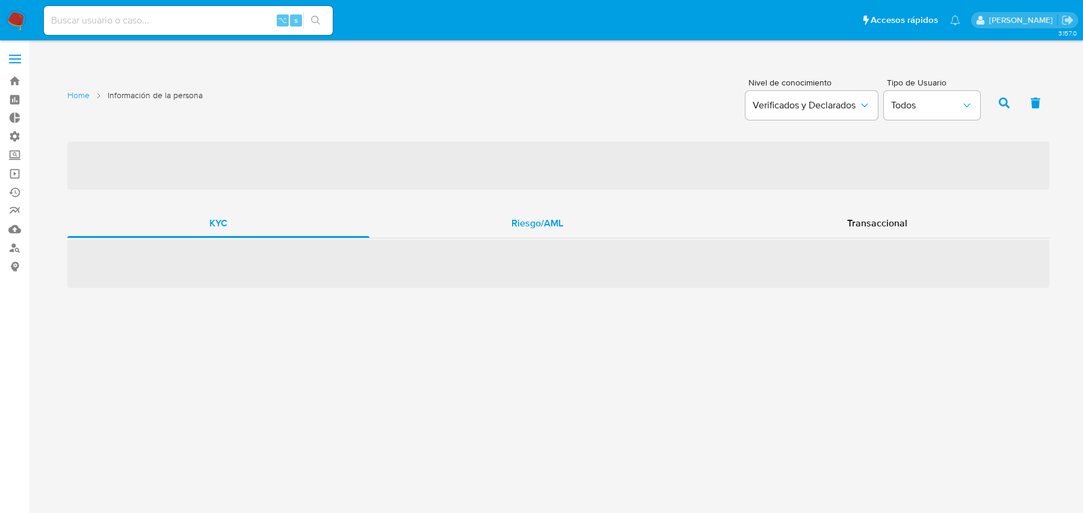
click at [588, 219] on div "Riesgo/AML" at bounding box center [538, 223] width 336 height 29
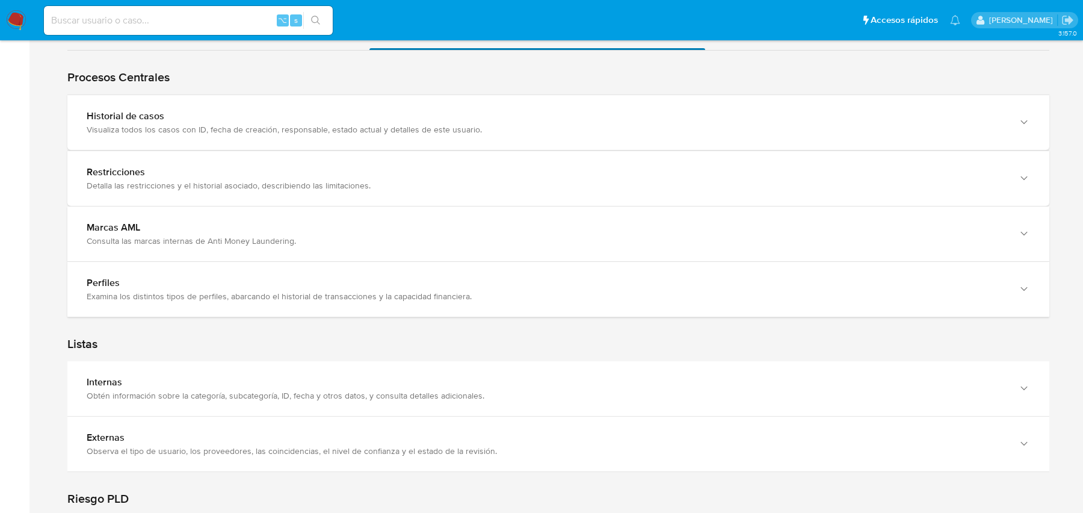
scroll to position [1022, 0]
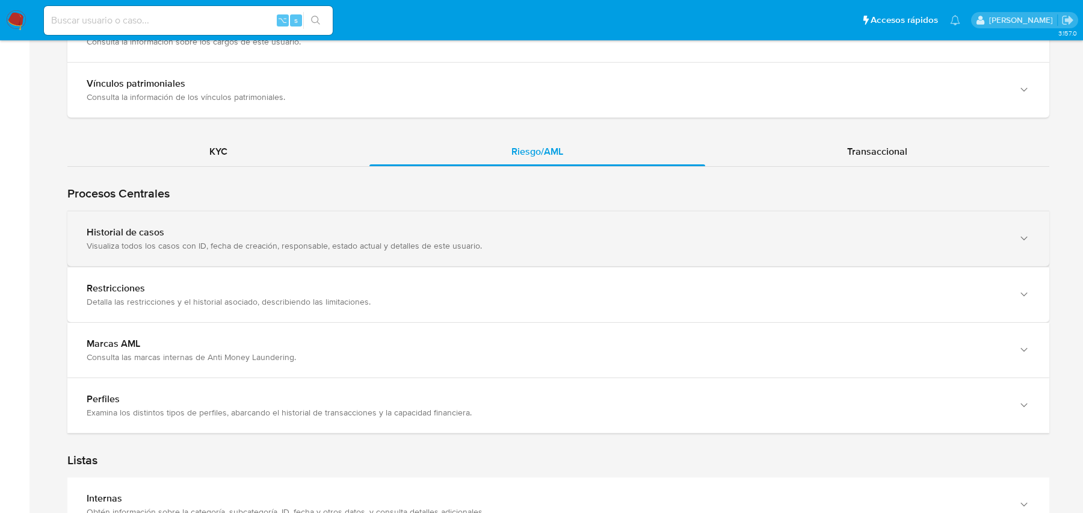
click at [562, 228] on div "Historial de casos" at bounding box center [547, 232] width 920 height 12
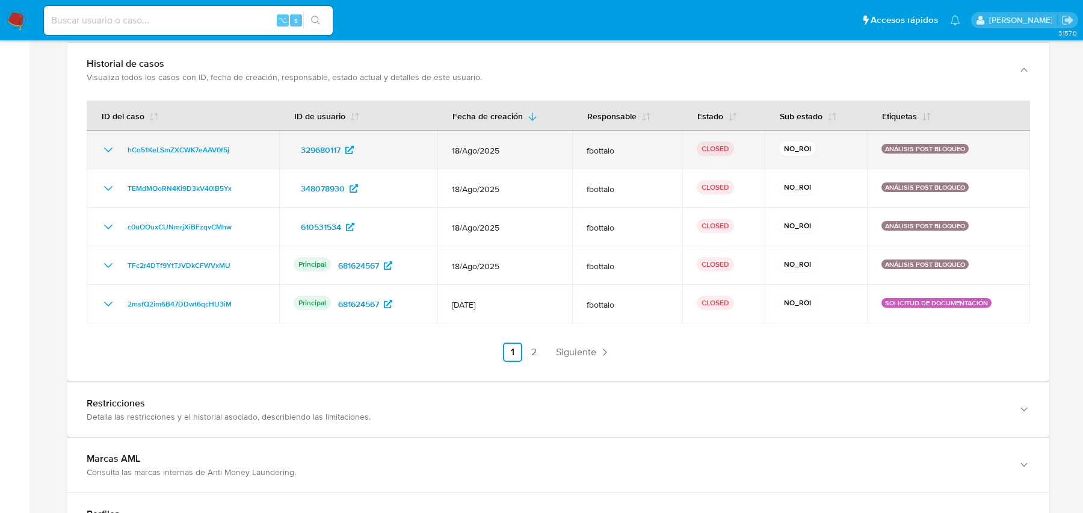
scroll to position [1201, 0]
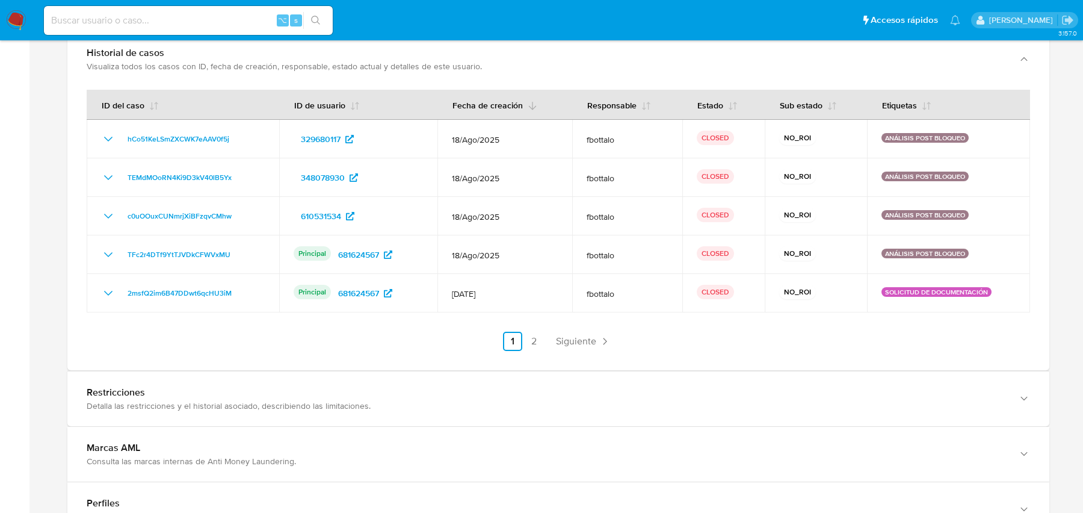
click at [531, 105] on icon "button" at bounding box center [533, 106] width 10 height 10
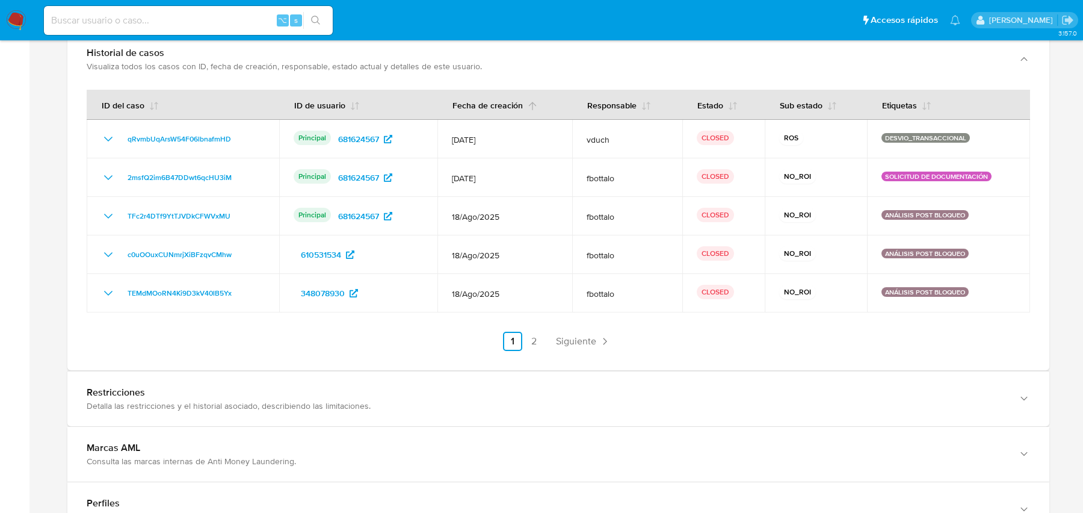
click at [532, 102] on icon "button" at bounding box center [533, 106] width 10 height 10
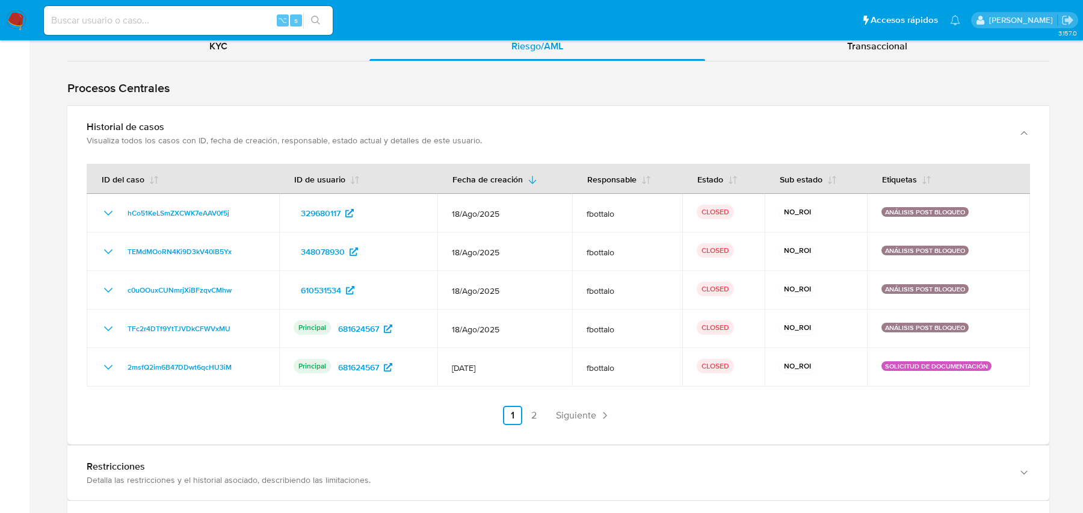
scroll to position [1139, 0]
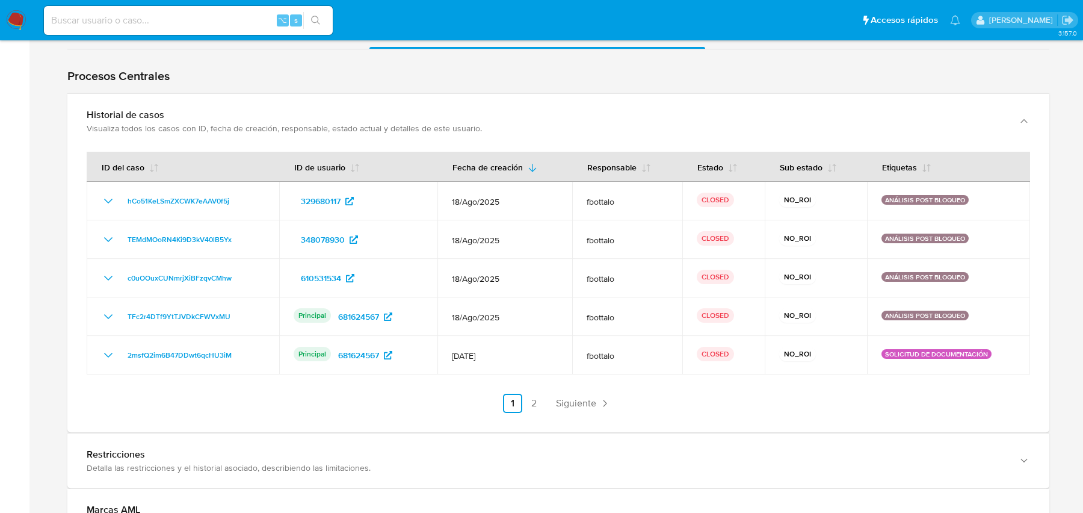
click at [190, 16] on input at bounding box center [188, 21] width 289 height 16
paste input "2267453943"
type input "2267453943"
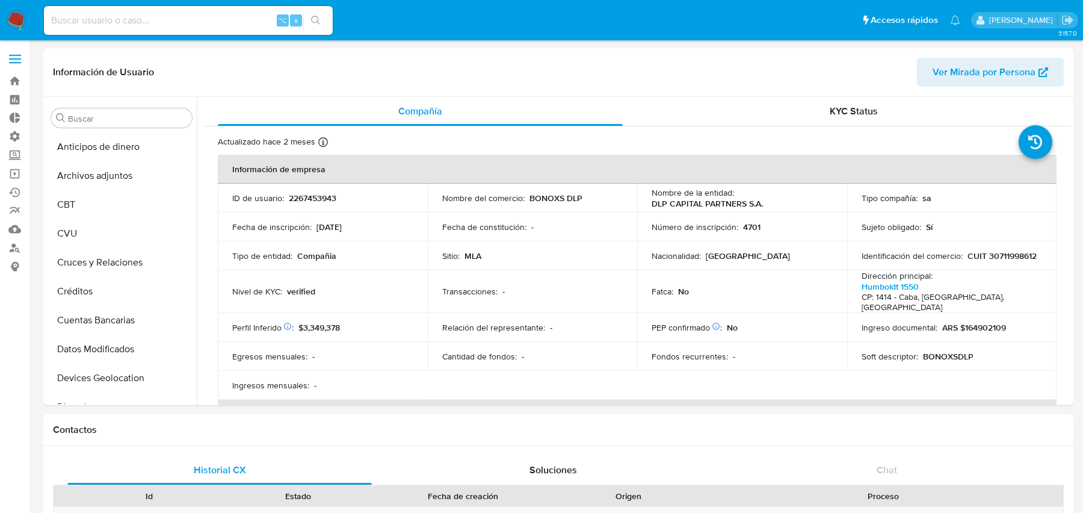
select select "10"
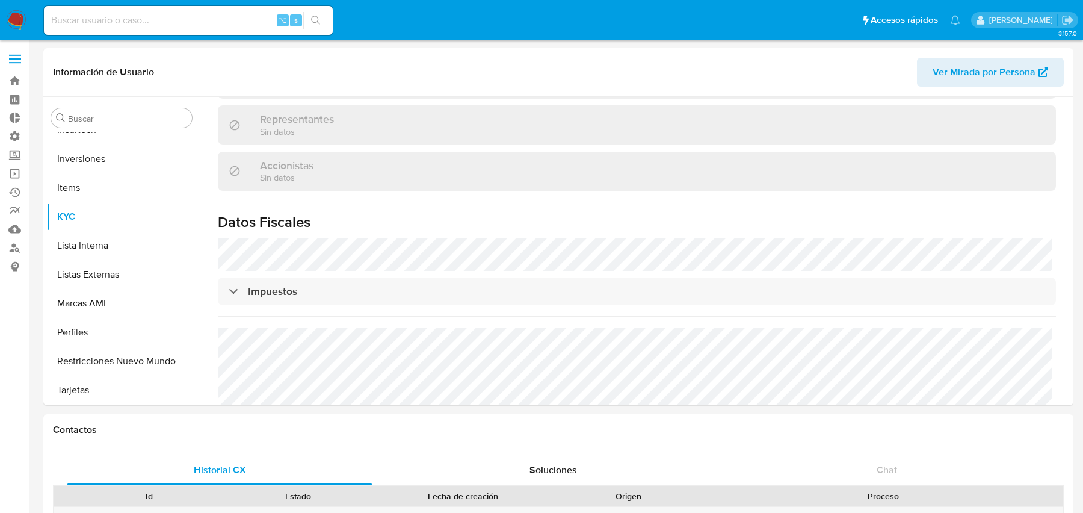
click at [208, 28] on div "⌥ s" at bounding box center [188, 20] width 289 height 29
click at [208, 26] on input at bounding box center [188, 21] width 289 height 16
paste input "2267453943"
type input "2267453943"
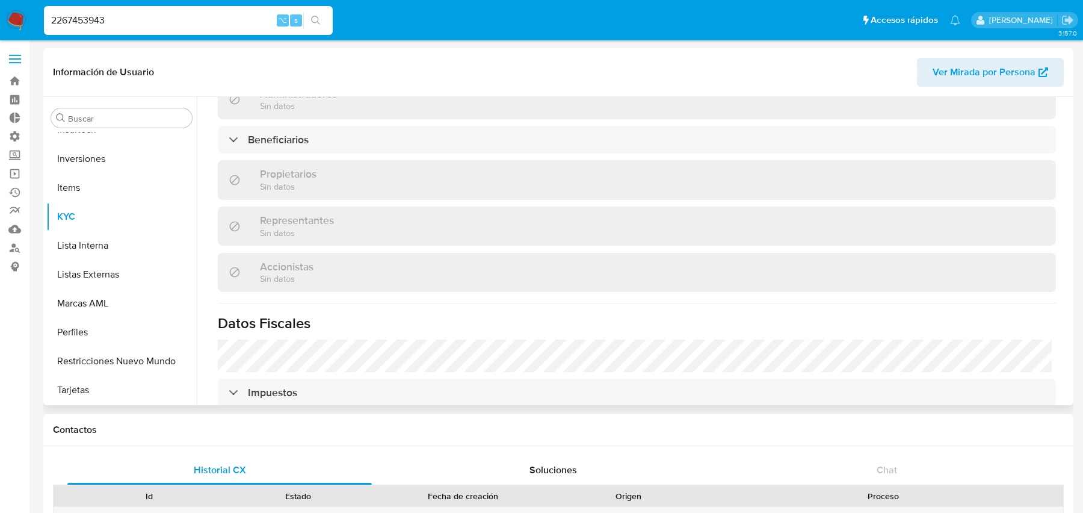
scroll to position [570, 0]
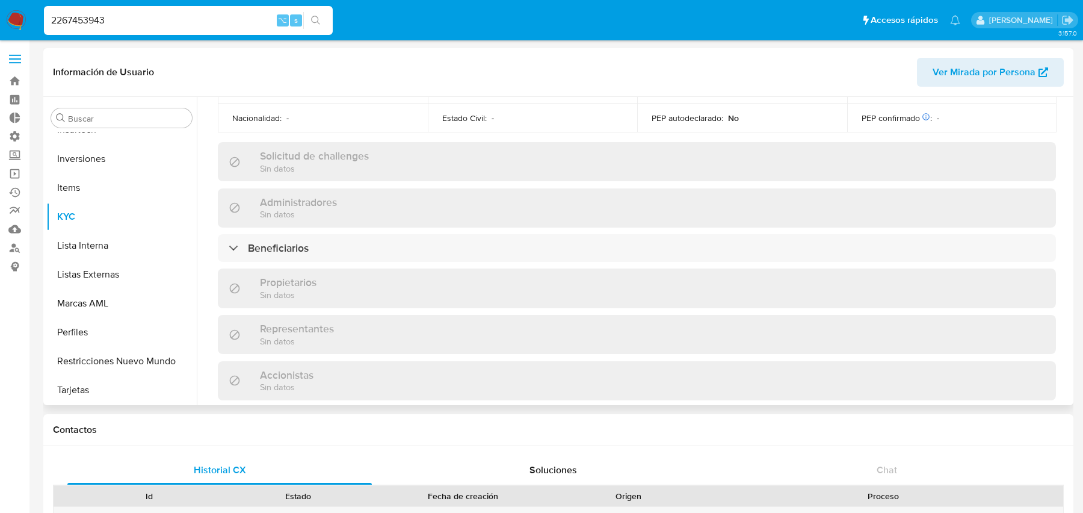
click at [996, 62] on span "Ver Mirada por Persona" at bounding box center [984, 72] width 103 height 29
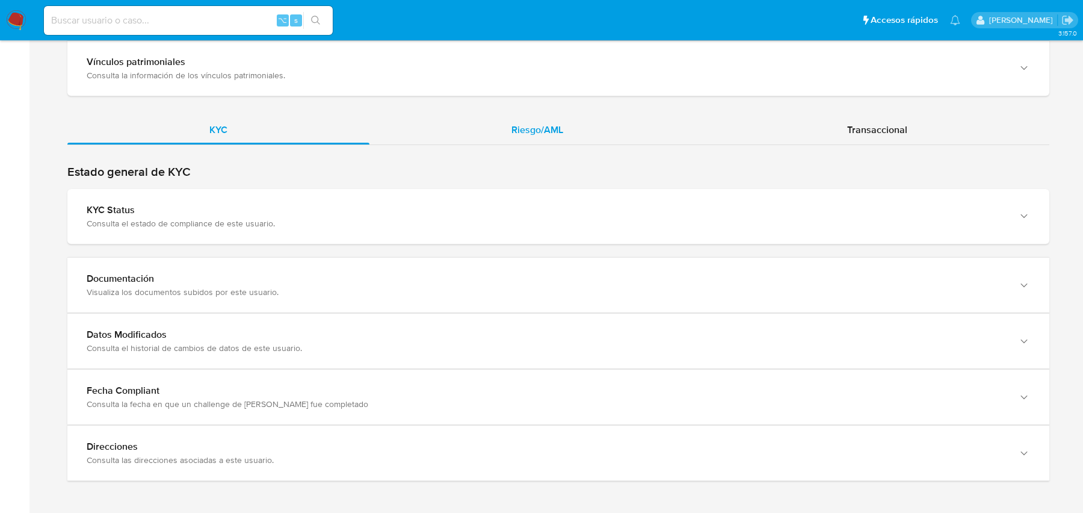
click at [566, 138] on div "Riesgo/AML" at bounding box center [538, 130] width 336 height 29
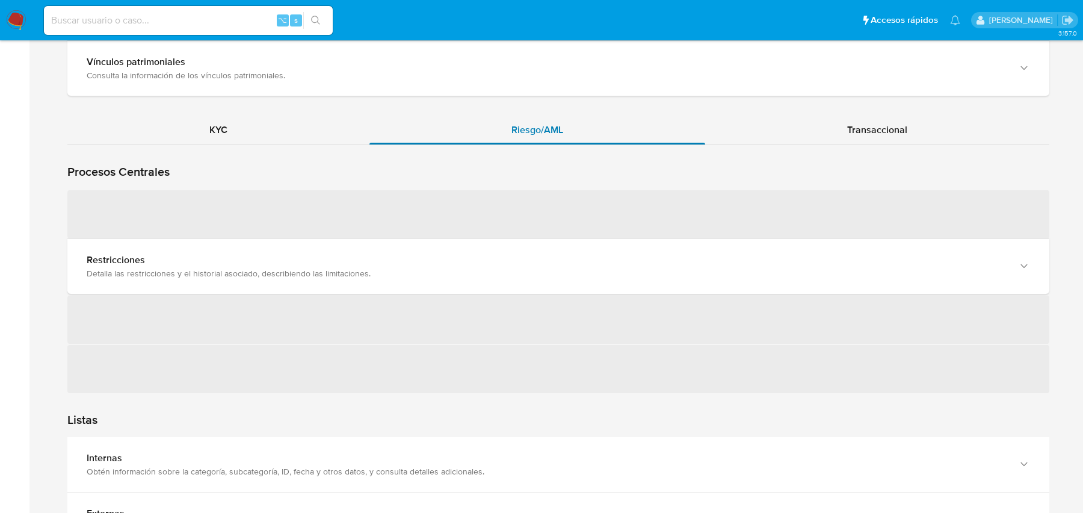
scroll to position [1174, 0]
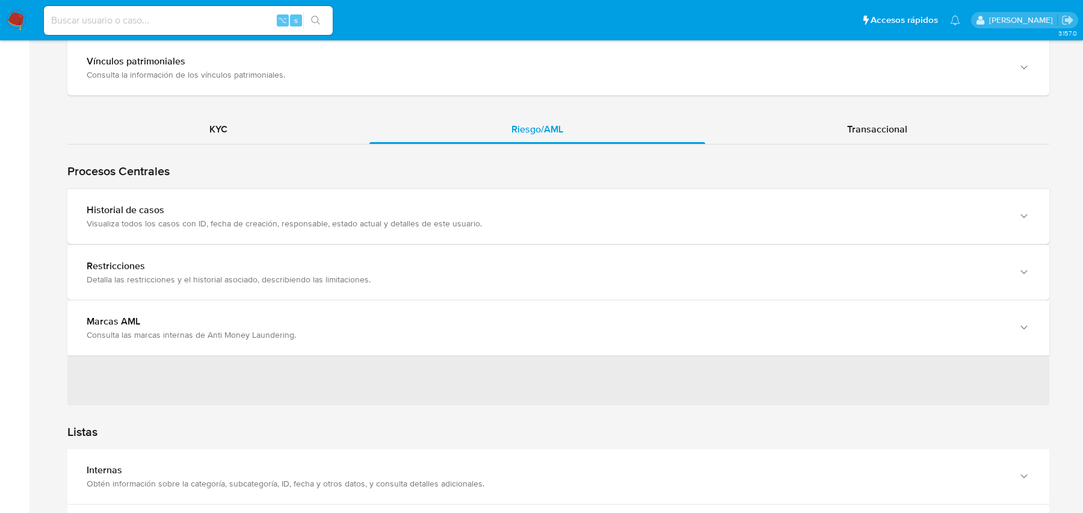
click at [438, 223] on div "Visualiza todos los casos con ID, fecha de creación, responsable, estado actual…" at bounding box center [547, 223] width 920 height 11
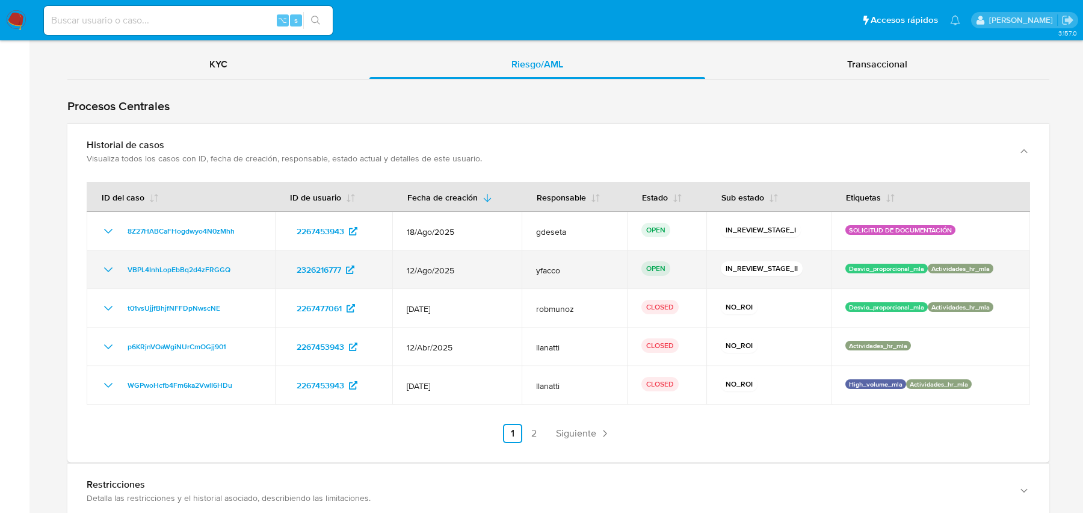
scroll to position [1263, 0]
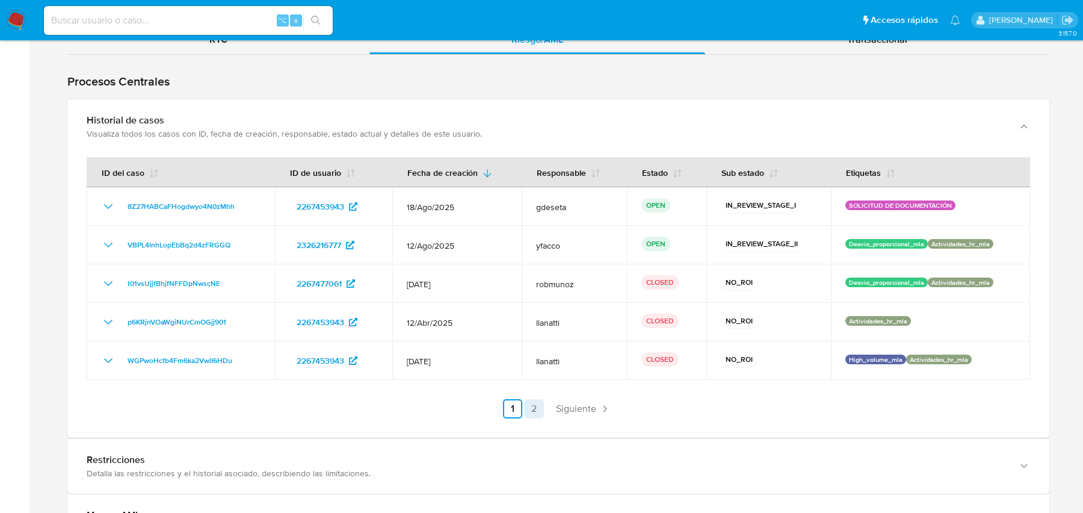
click at [534, 408] on link "2" at bounding box center [534, 408] width 19 height 19
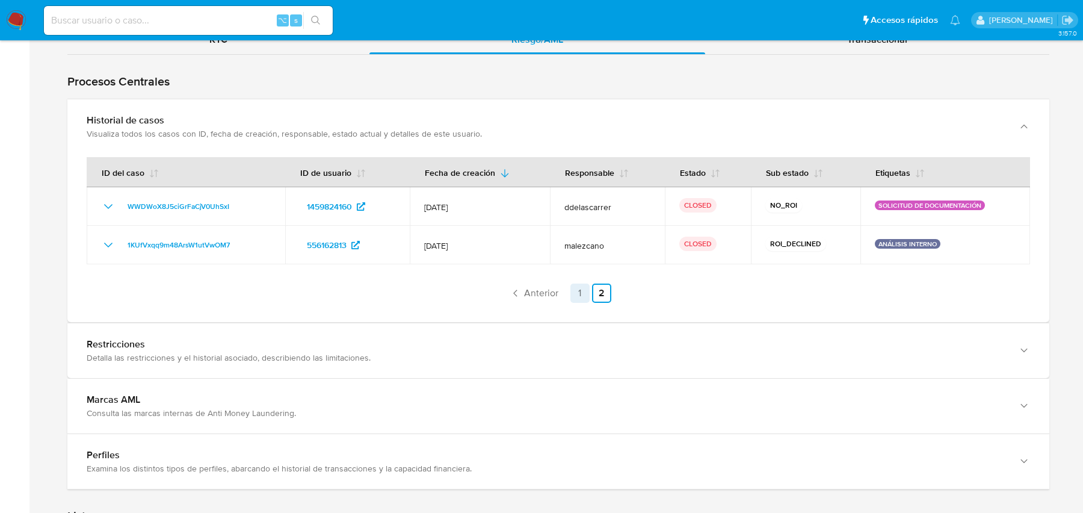
click at [586, 289] on link "1" at bounding box center [580, 293] width 19 height 19
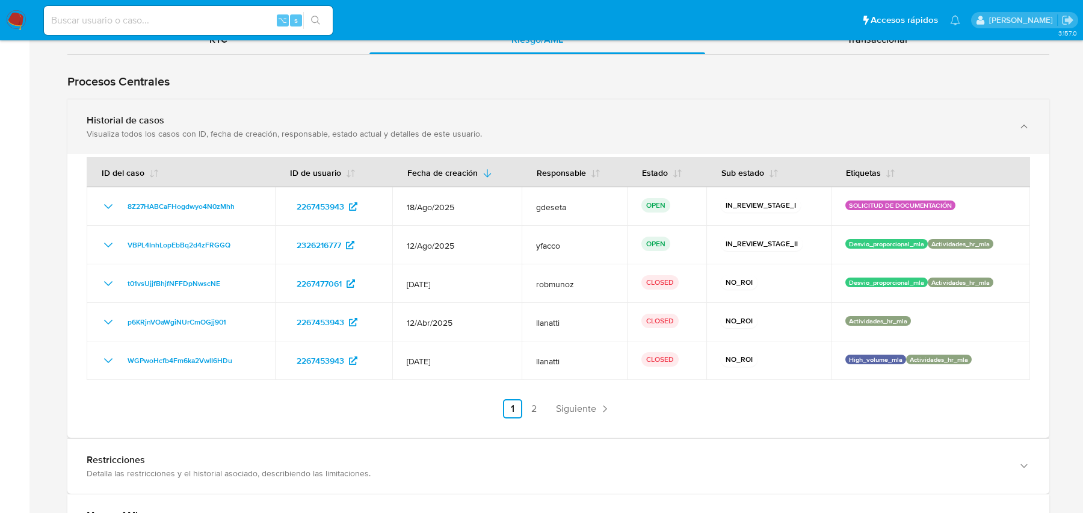
click at [377, 128] on div "Visualiza todos los casos con ID, fecha de creación, responsable, estado actual…" at bounding box center [547, 133] width 920 height 11
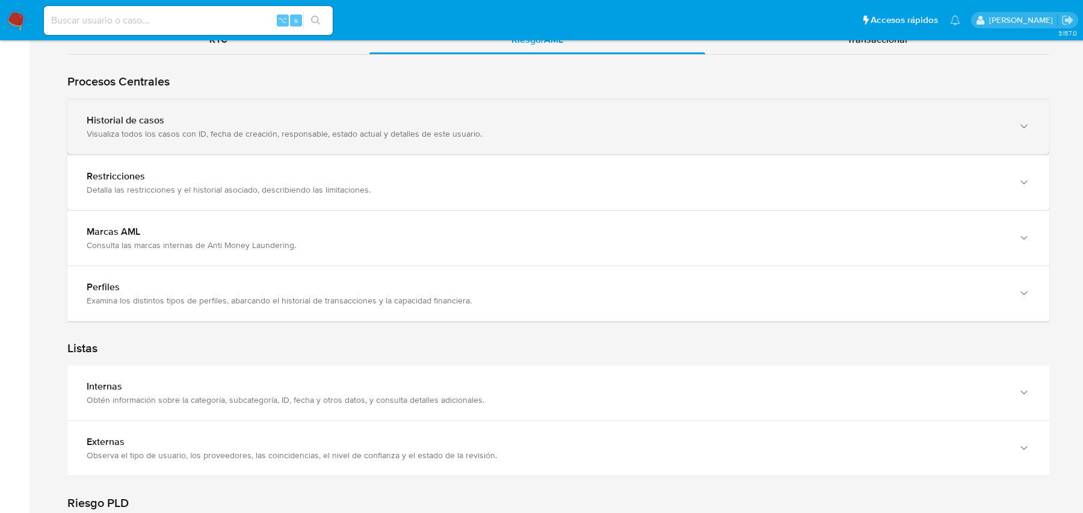
click at [377, 128] on div "Visualiza todos los casos con ID, fecha de creación, responsable, estado actual…" at bounding box center [547, 133] width 920 height 11
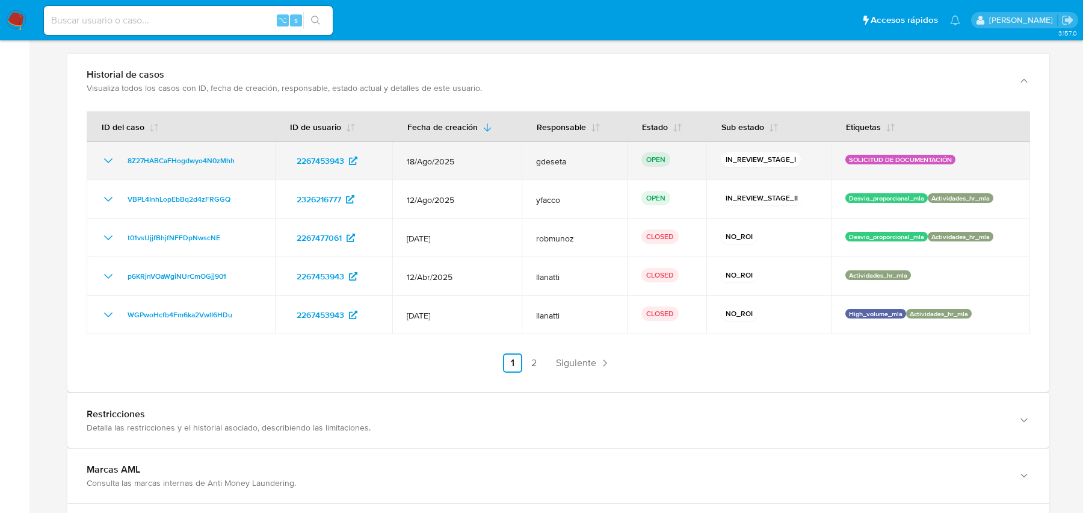
scroll to position [1320, 0]
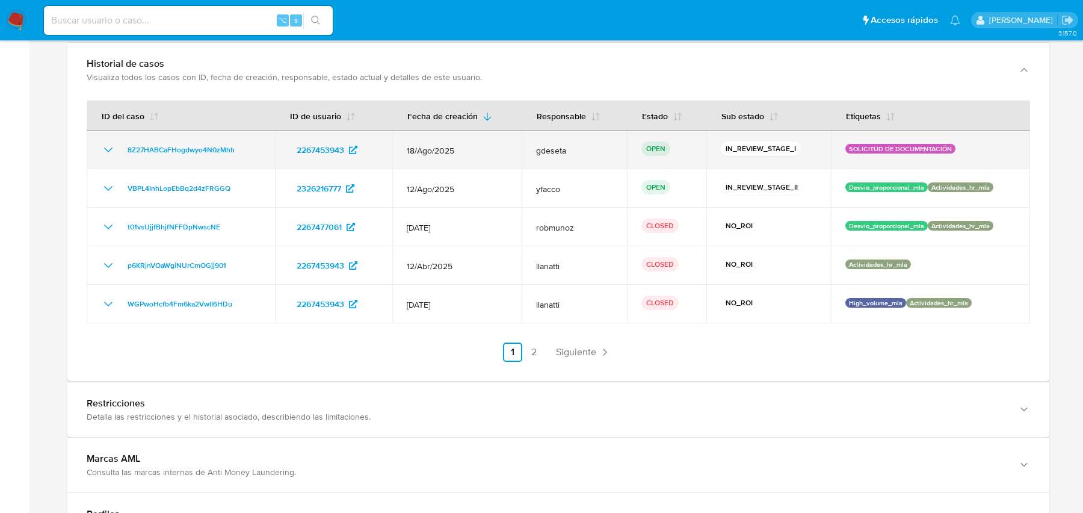
drag, startPoint x: 377, startPoint y: 146, endPoint x: 252, endPoint y: 138, distance: 124.9
click at [252, 138] on tr "8Z27HABCaFHogdwyo4N0zMhh 2267453943 18/Ago/2025 gdeseta OPEN IN_REVIEW_STAGE_I …" at bounding box center [559, 150] width 944 height 39
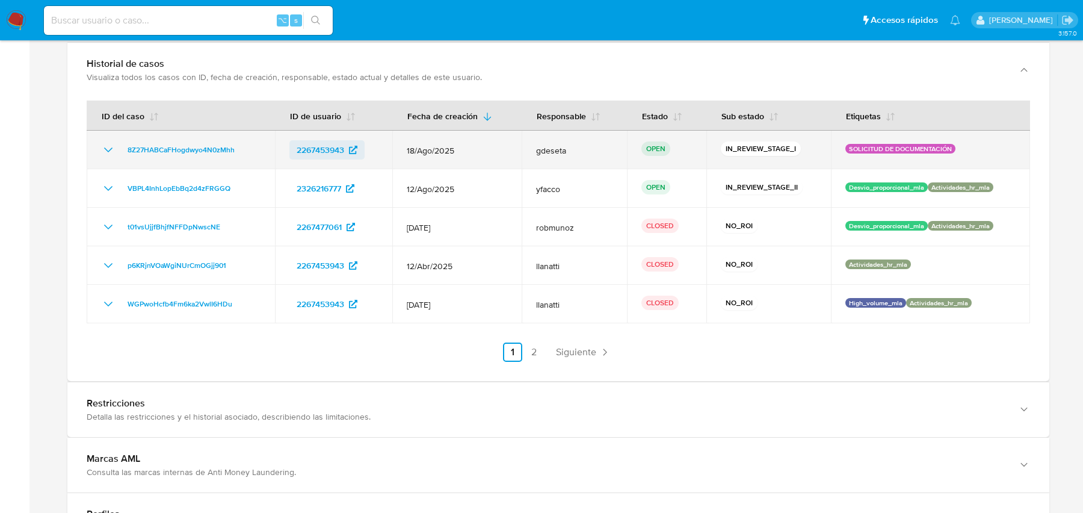
drag, startPoint x: 367, startPoint y: 147, endPoint x: 291, endPoint y: 143, distance: 75.9
click at [291, 143] on div "2267453943" at bounding box center [334, 149] width 88 height 19
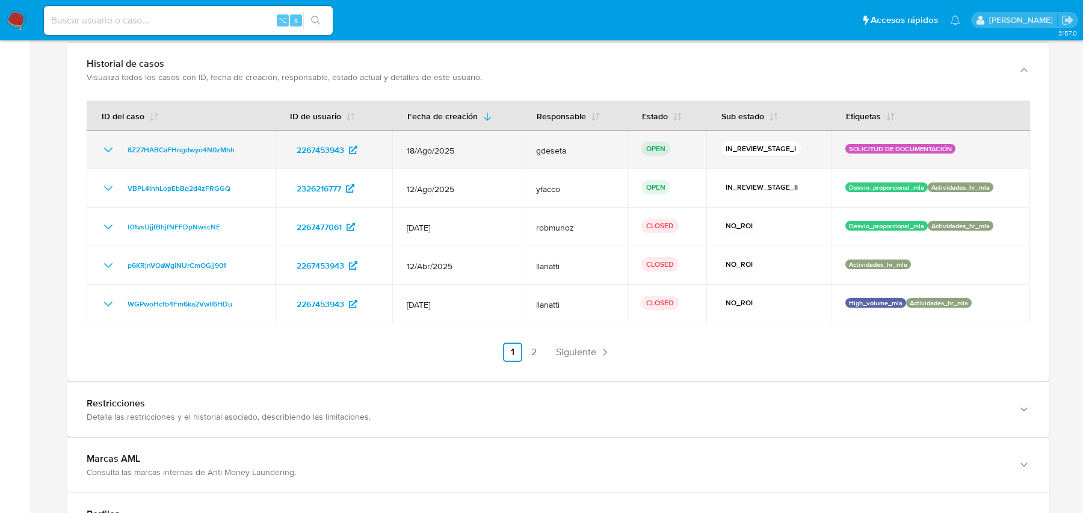
drag, startPoint x: 388, startPoint y: 151, endPoint x: 282, endPoint y: 146, distance: 106.1
click at [282, 146] on td "2267453943" at bounding box center [333, 150] width 117 height 39
click at [330, 147] on span "2267453943" at bounding box center [321, 149] width 48 height 19
click at [193, 144] on span "8Z27HABCaFHogdwyo4N0zMhh" at bounding box center [181, 150] width 107 height 14
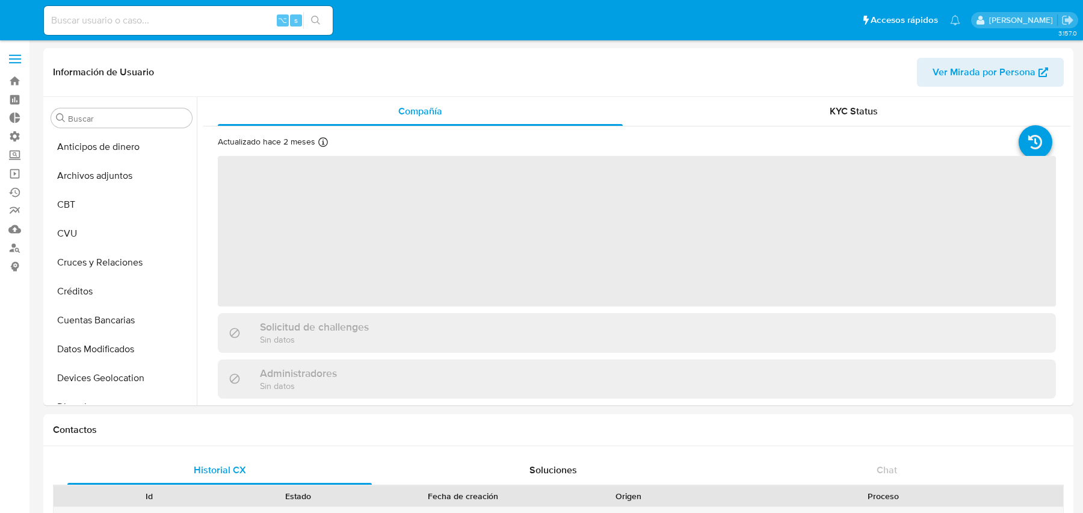
select select "10"
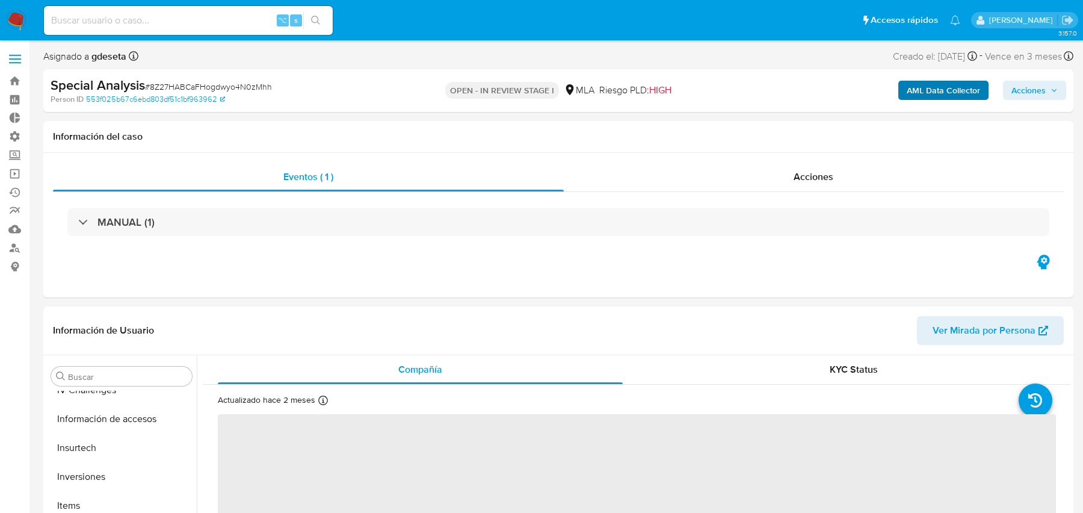
scroll to position [566, 0]
click at [963, 87] on b "AML Data Collector" at bounding box center [943, 90] width 73 height 19
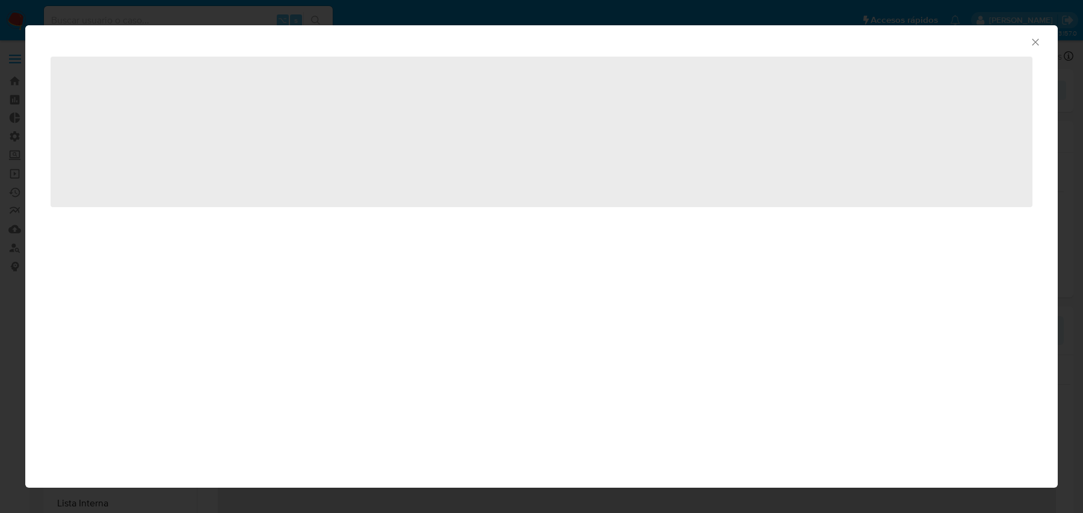
select select "10"
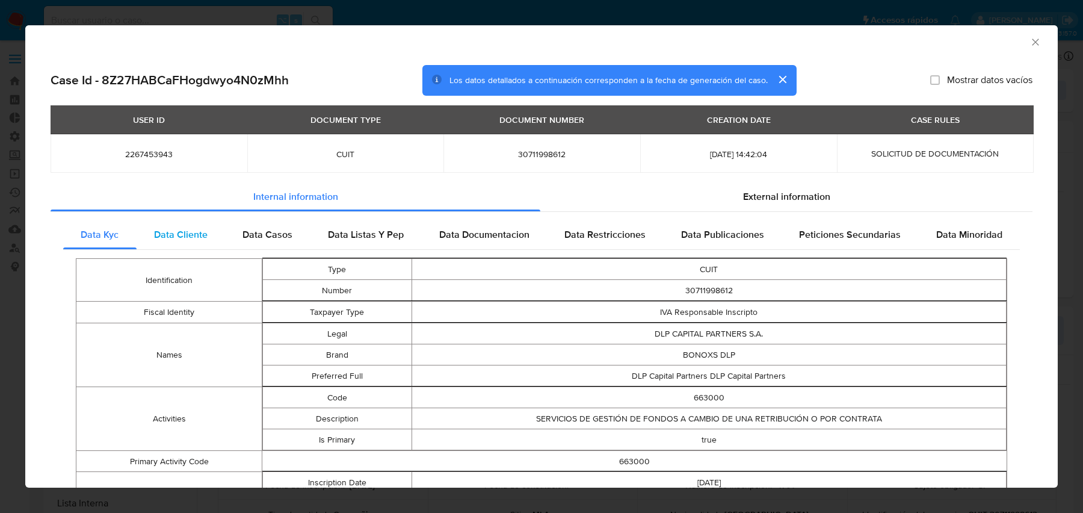
click at [187, 221] on div "Data Cliente" at bounding box center [181, 234] width 89 height 29
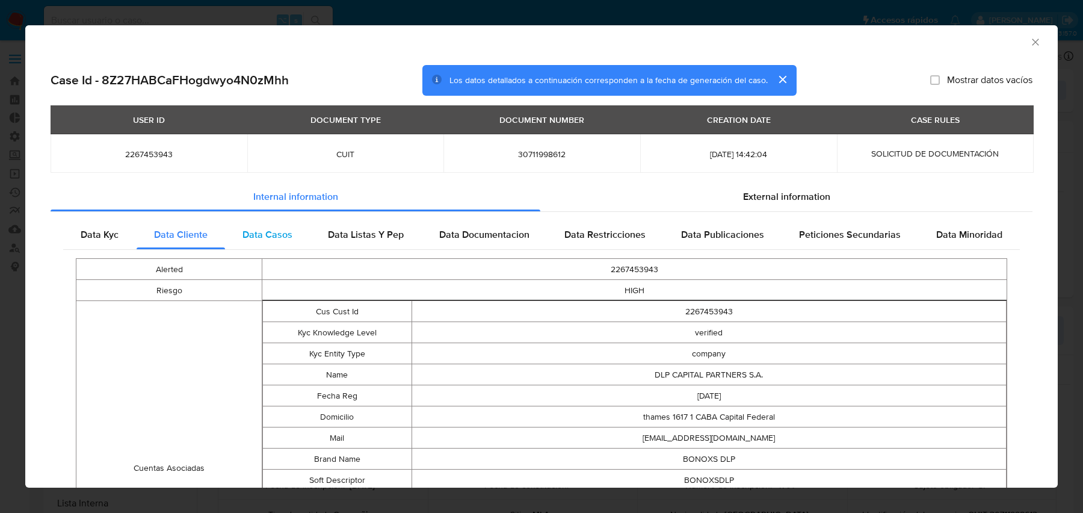
click at [264, 231] on span "Data Casos" at bounding box center [268, 235] width 50 height 14
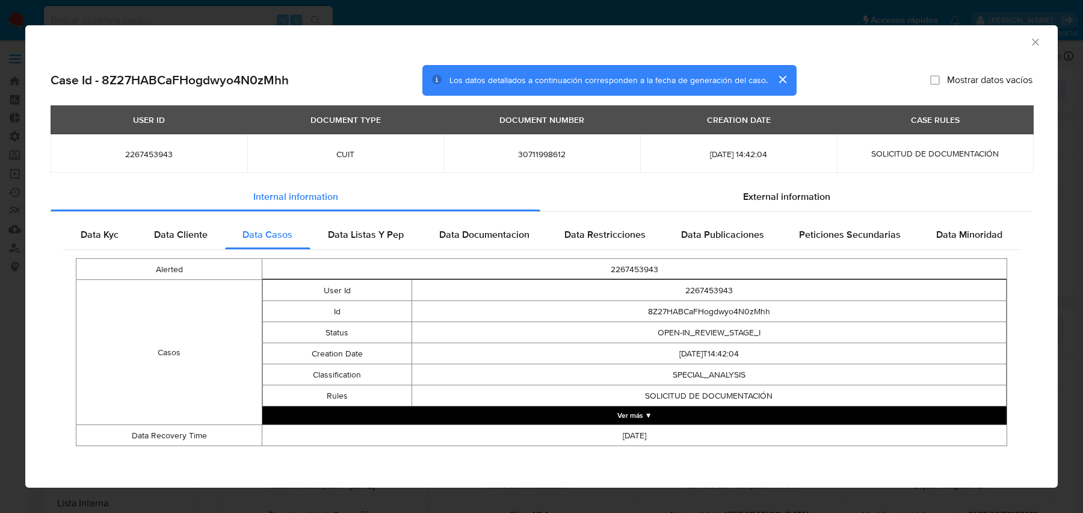
click at [512, 418] on button "Ver más ▼" at bounding box center [634, 415] width 745 height 18
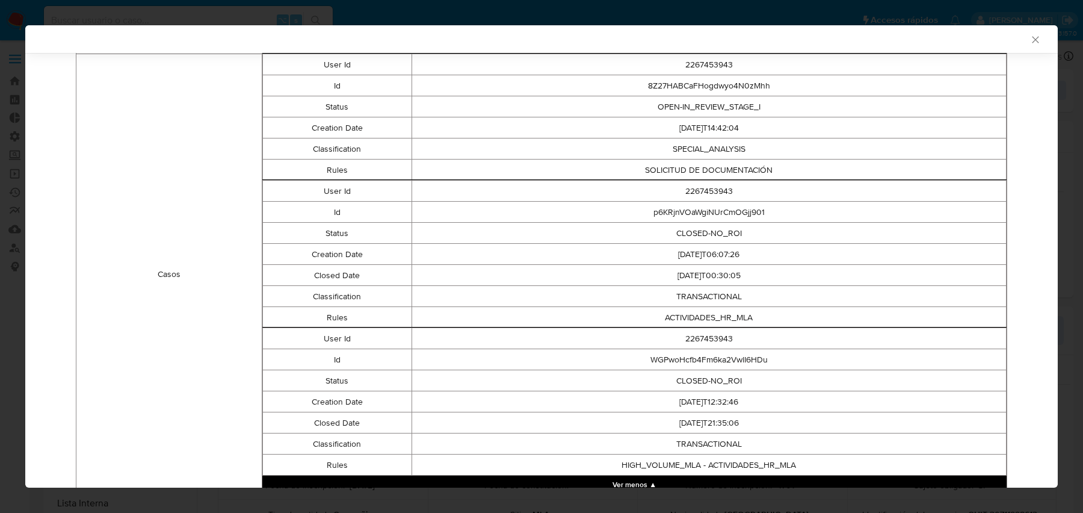
scroll to position [293, 0]
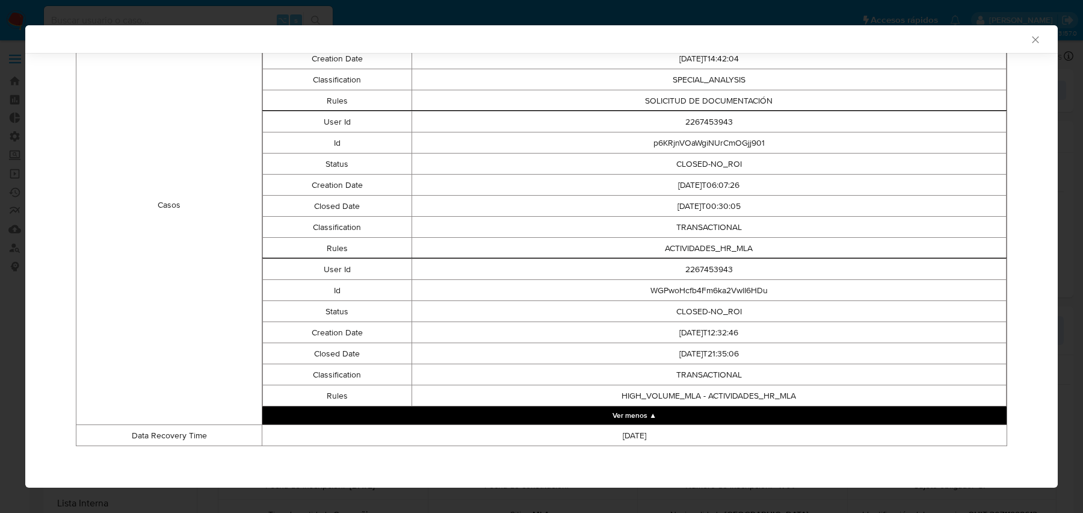
click at [685, 270] on td "2267453943" at bounding box center [709, 269] width 595 height 21
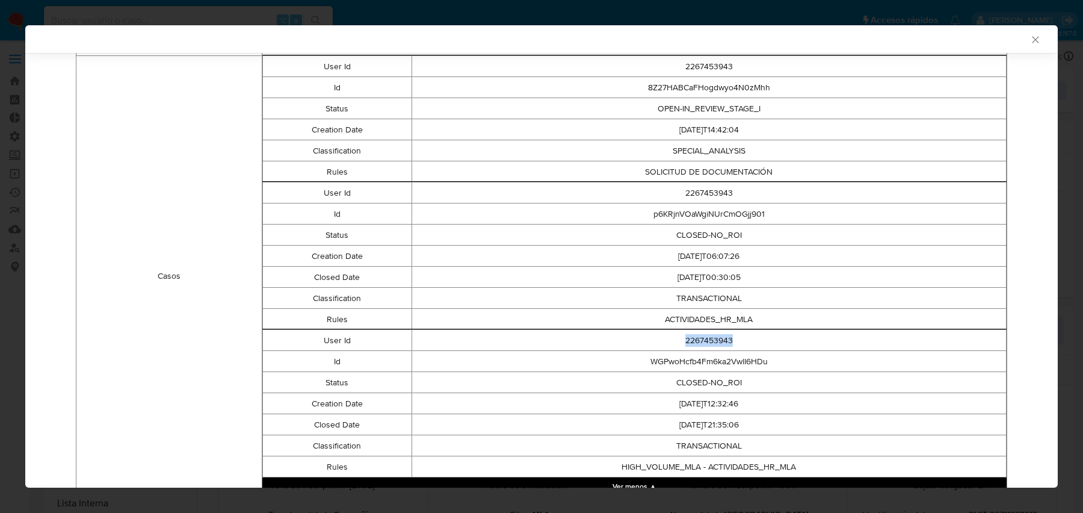
scroll to position [199, 0]
